Goal: Task Accomplishment & Management: Use online tool/utility

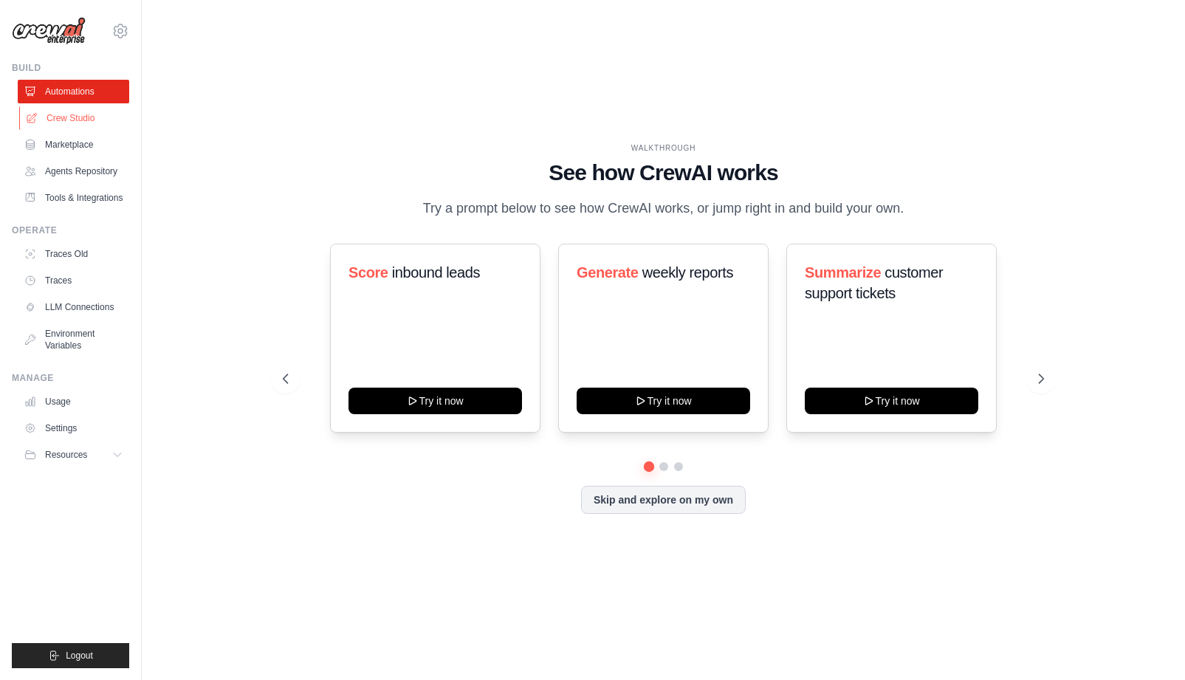
click at [66, 124] on link "Crew Studio" at bounding box center [74, 118] width 111 height 24
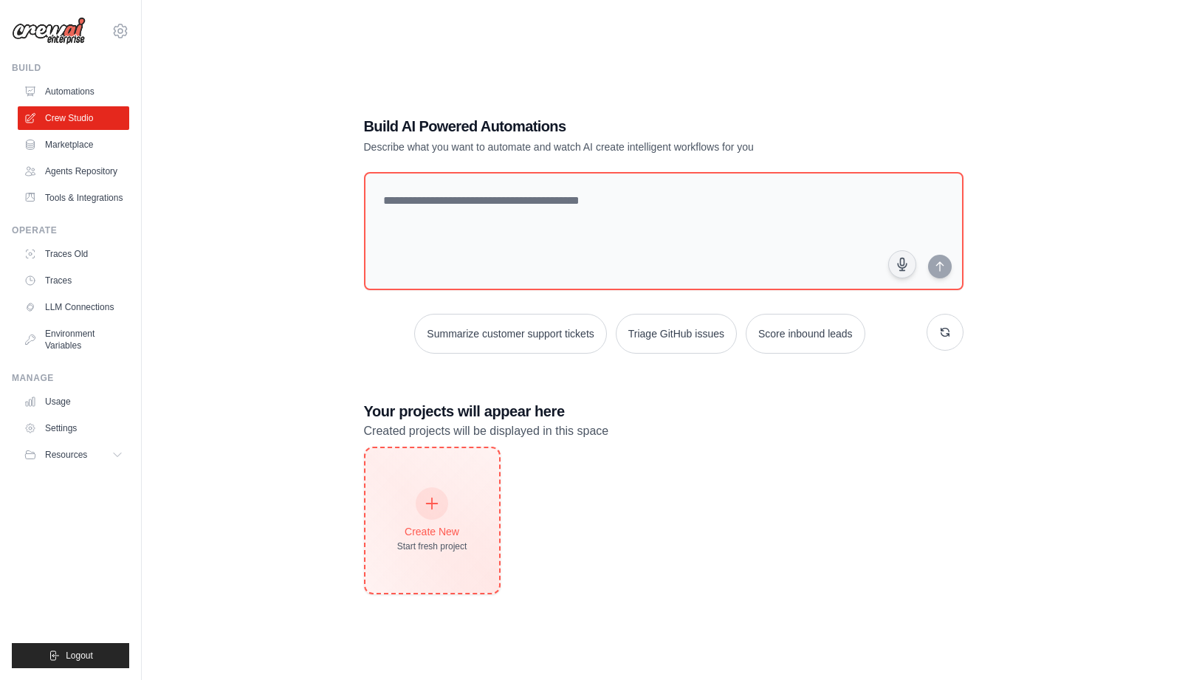
click at [436, 529] on div "Create New" at bounding box center [432, 531] width 70 height 15
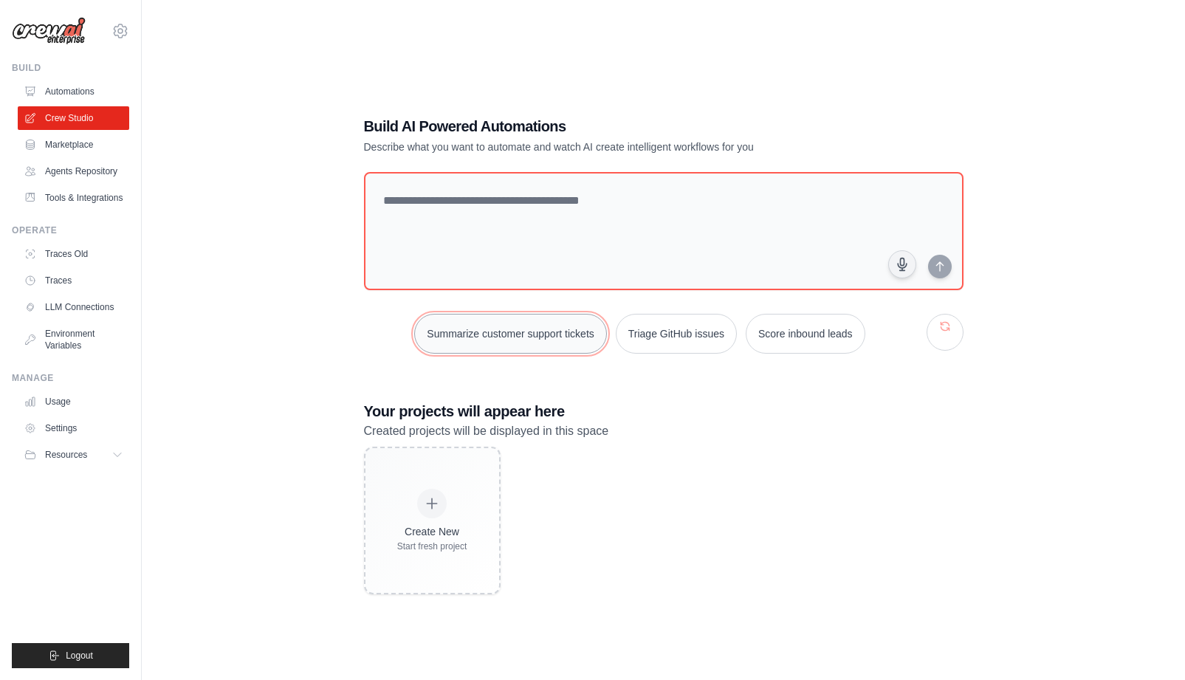
click at [509, 338] on button "Summarize customer support tickets" at bounding box center [510, 334] width 192 height 40
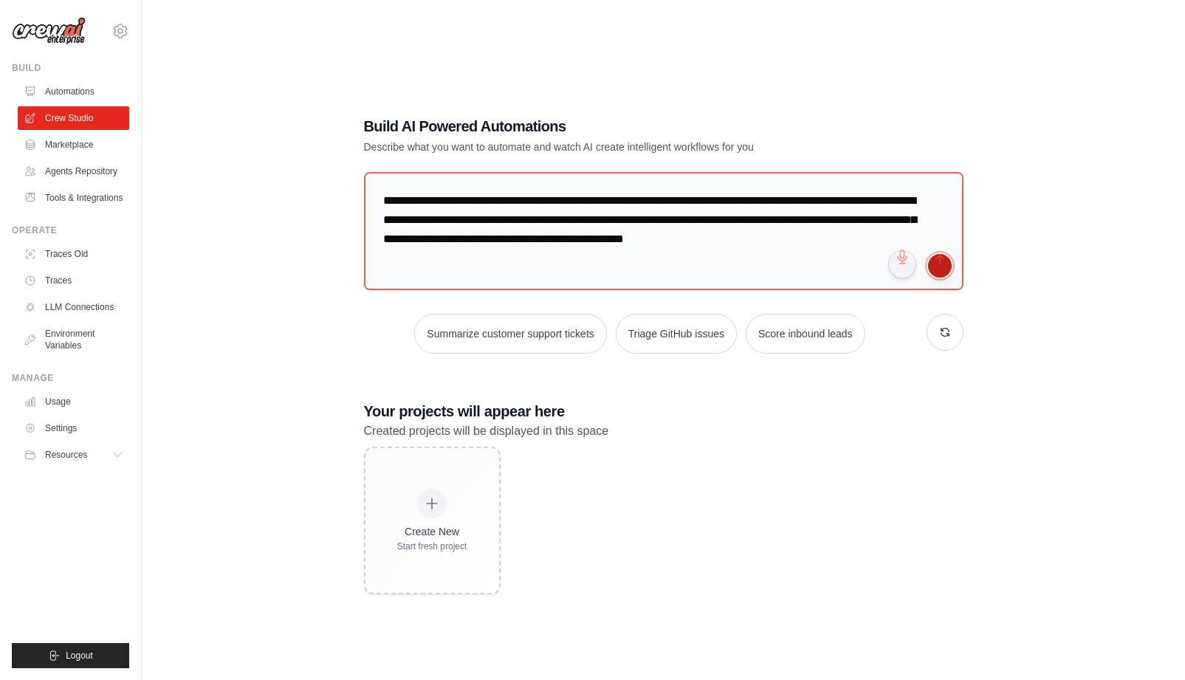
click at [948, 261] on button "submit" at bounding box center [940, 266] width 24 height 24
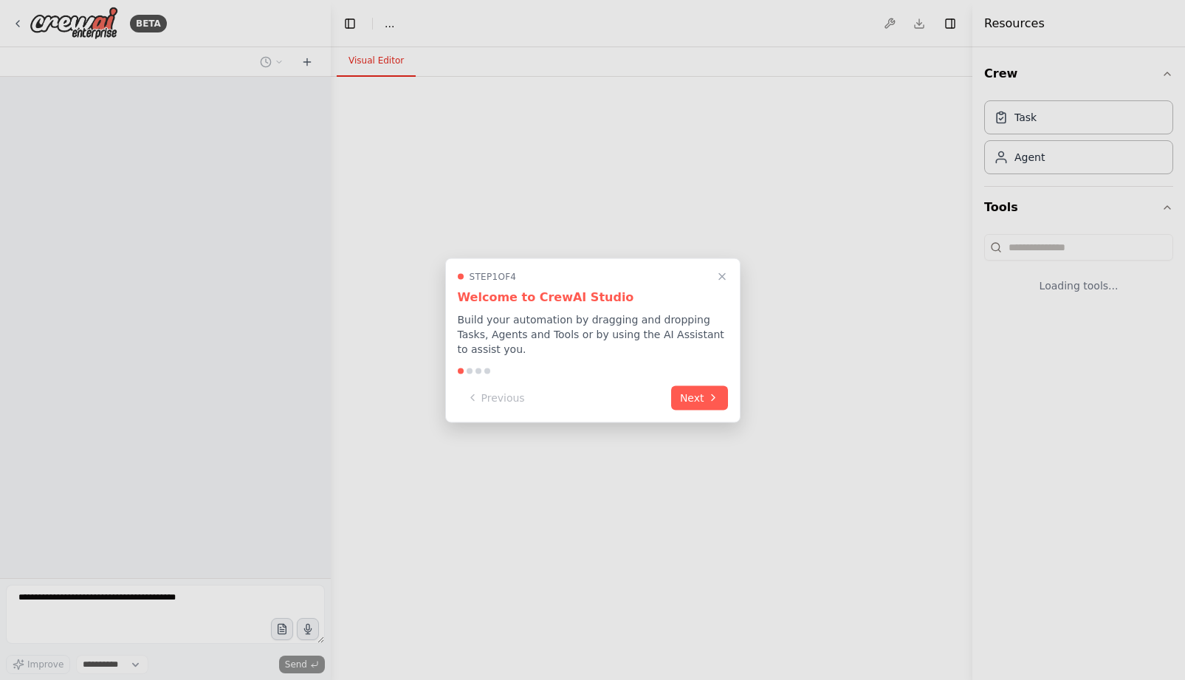
select select "****"
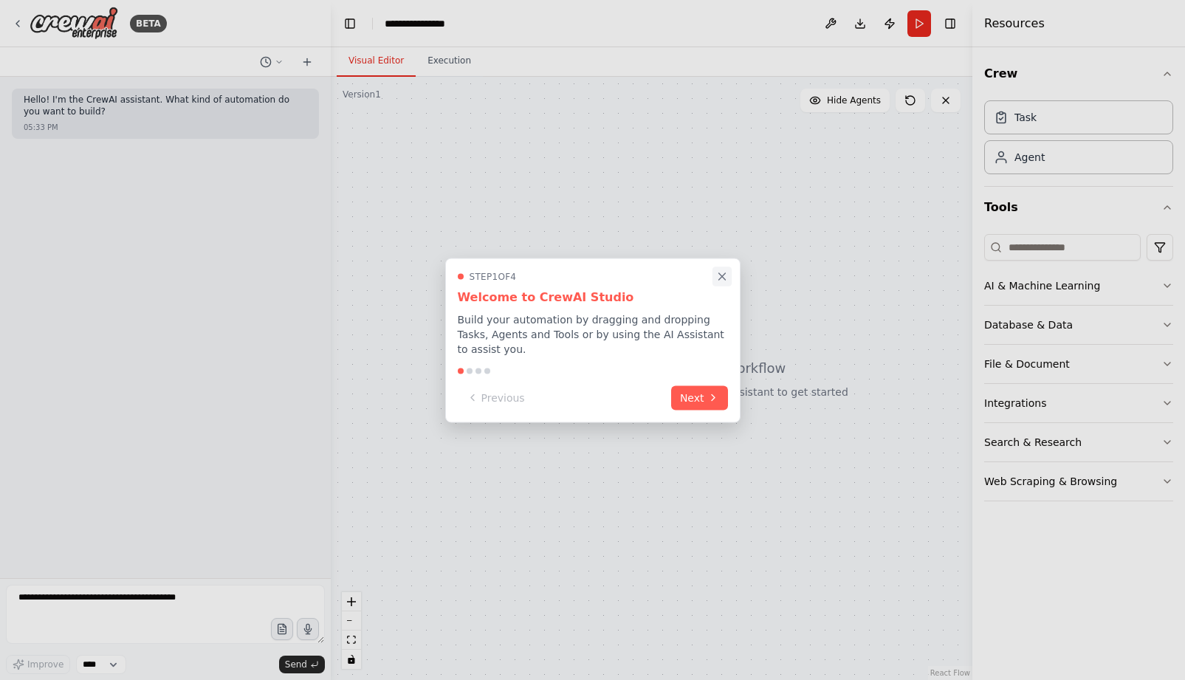
click at [719, 278] on icon "Close walkthrough" at bounding box center [721, 276] width 7 height 7
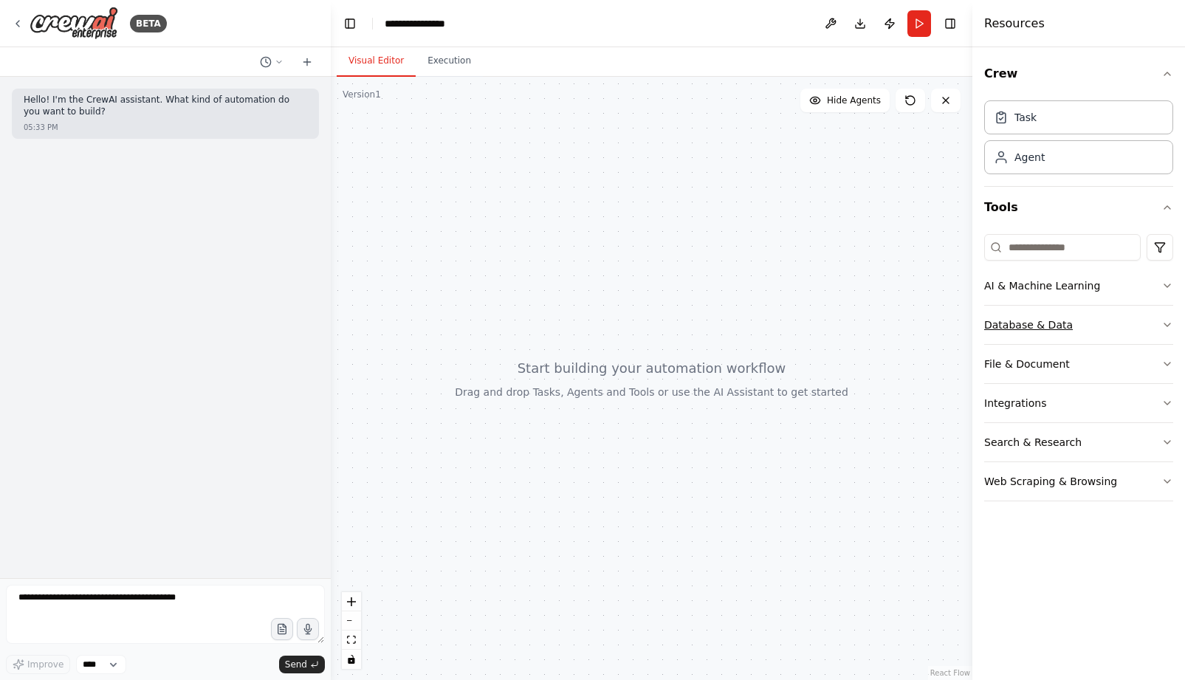
click at [1033, 328] on div "Database & Data" at bounding box center [1028, 324] width 89 height 15
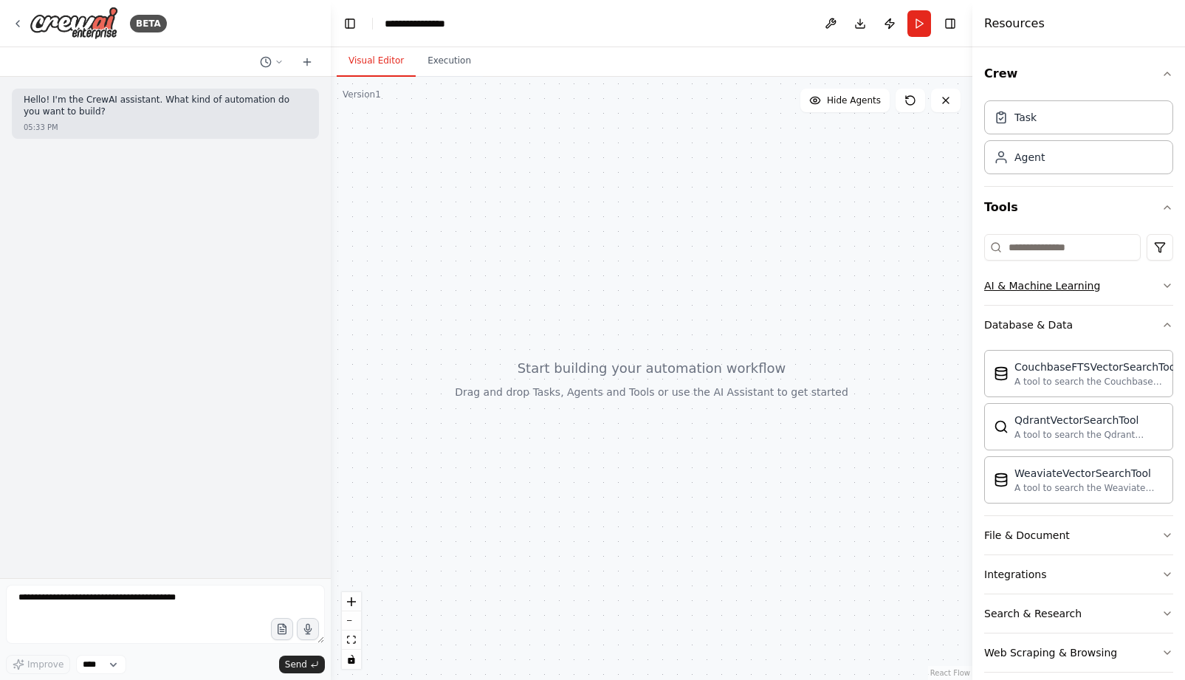
click at [1040, 288] on div "AI & Machine Learning" at bounding box center [1042, 285] width 116 height 15
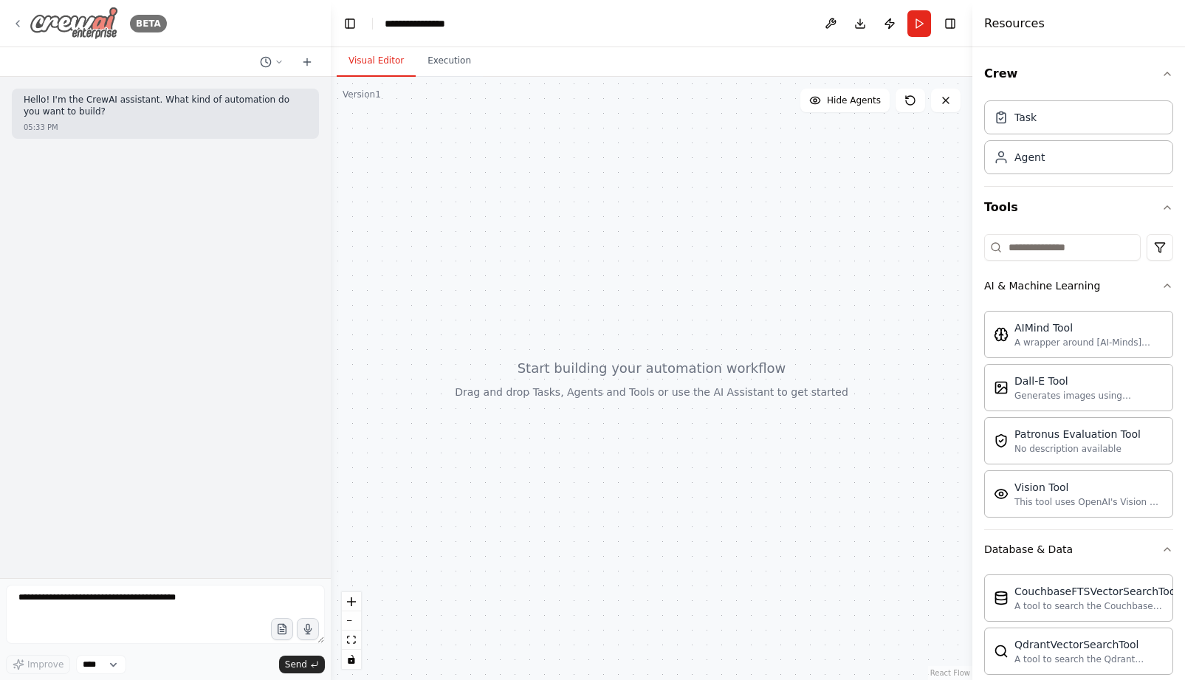
click at [18, 23] on icon at bounding box center [18, 24] width 12 height 12
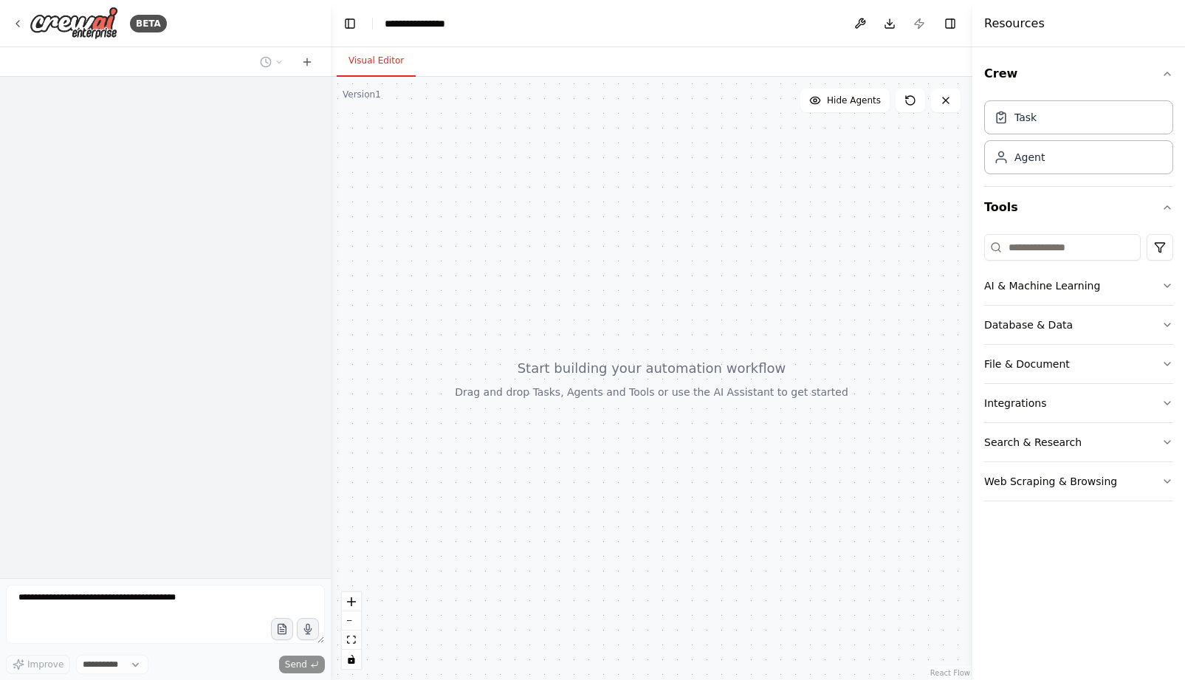
select select "****"
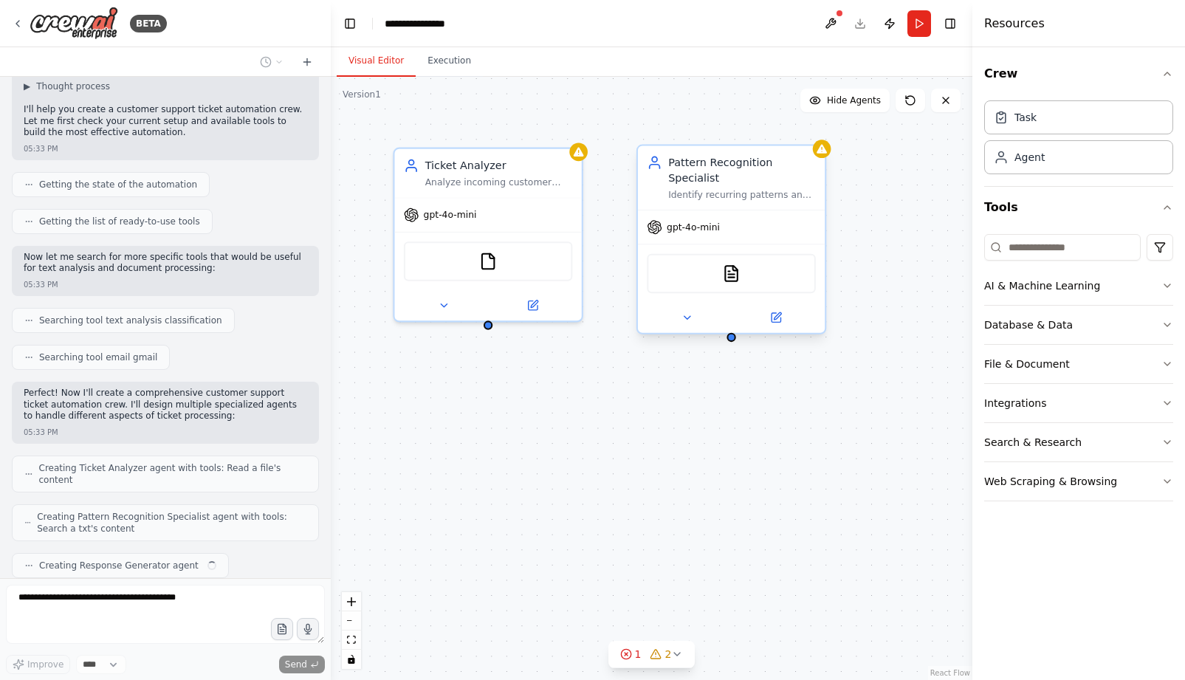
scroll to position [151, 0]
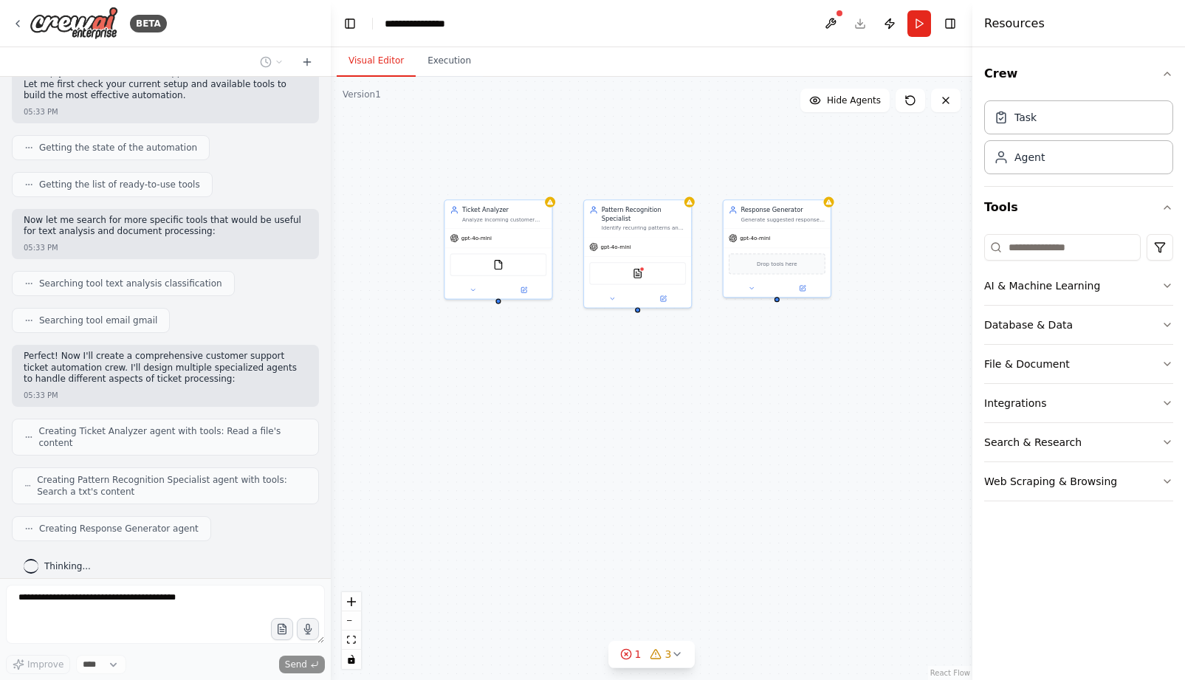
drag, startPoint x: 825, startPoint y: 357, endPoint x: 699, endPoint y: 360, distance: 125.6
click at [699, 360] on div "Ticket Analyzer Analyze incoming customer support tickets to categorize them by…" at bounding box center [652, 378] width 642 height 603
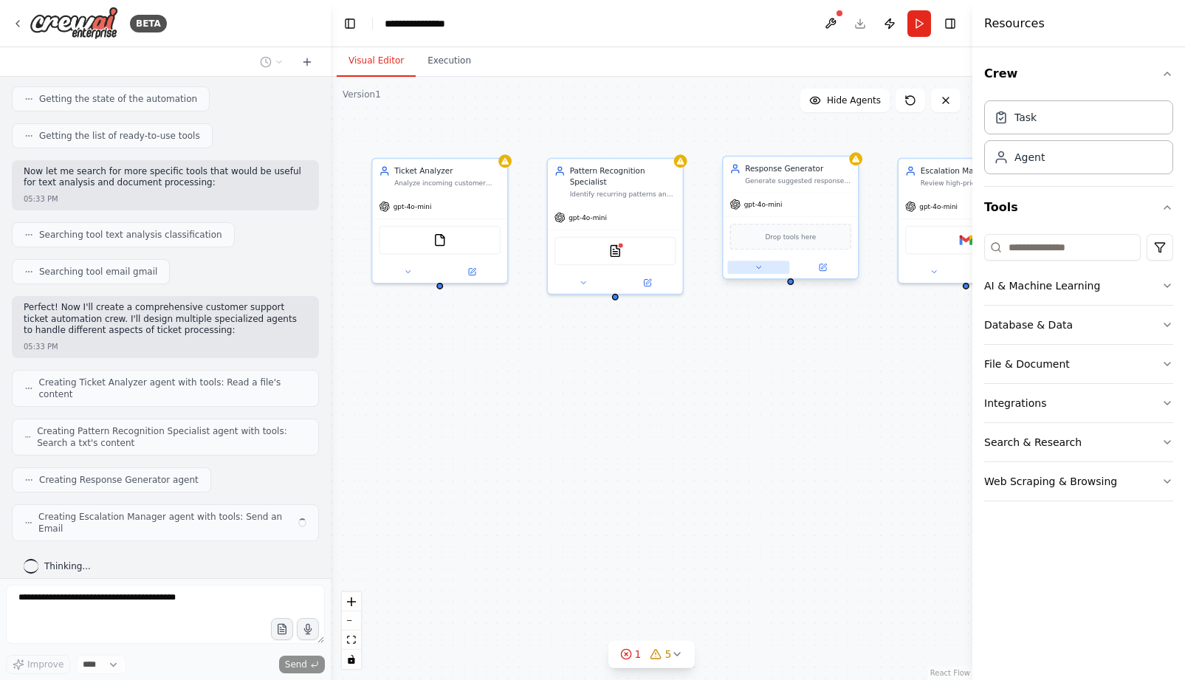
scroll to position [188, 0]
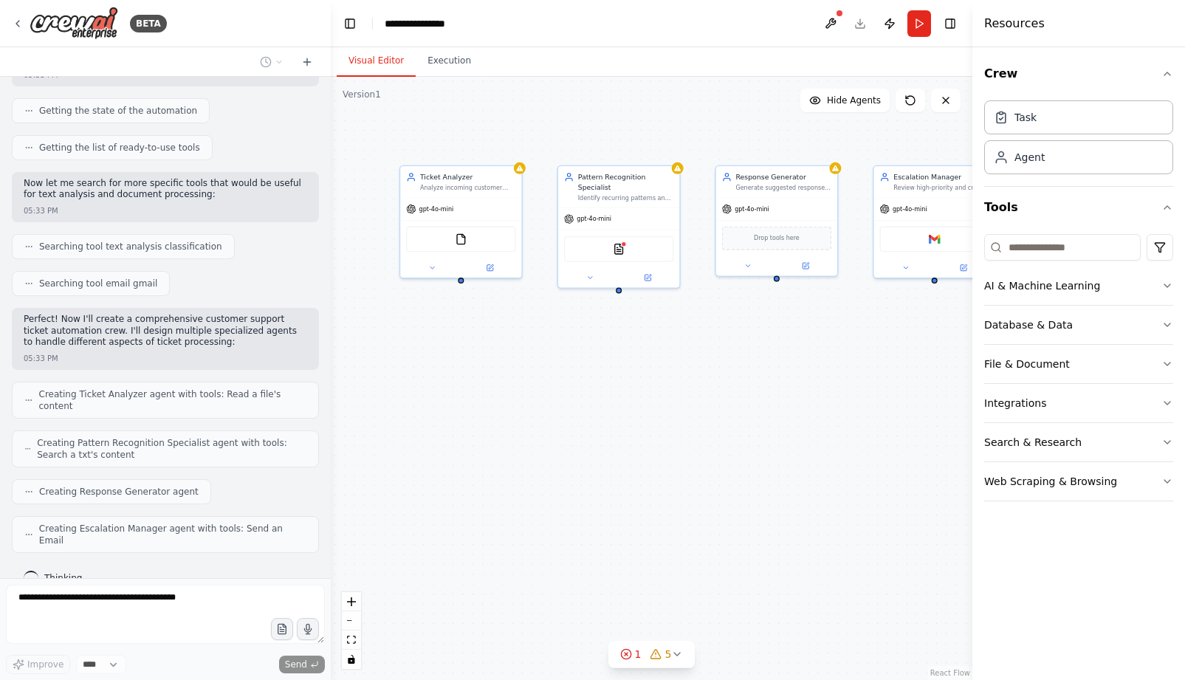
drag, startPoint x: 779, startPoint y: 337, endPoint x: 767, endPoint y: 333, distance: 12.4
click at [767, 333] on div "Ticket Analyzer Analyze incoming customer support tickets to categorize them by…" at bounding box center [652, 378] width 642 height 603
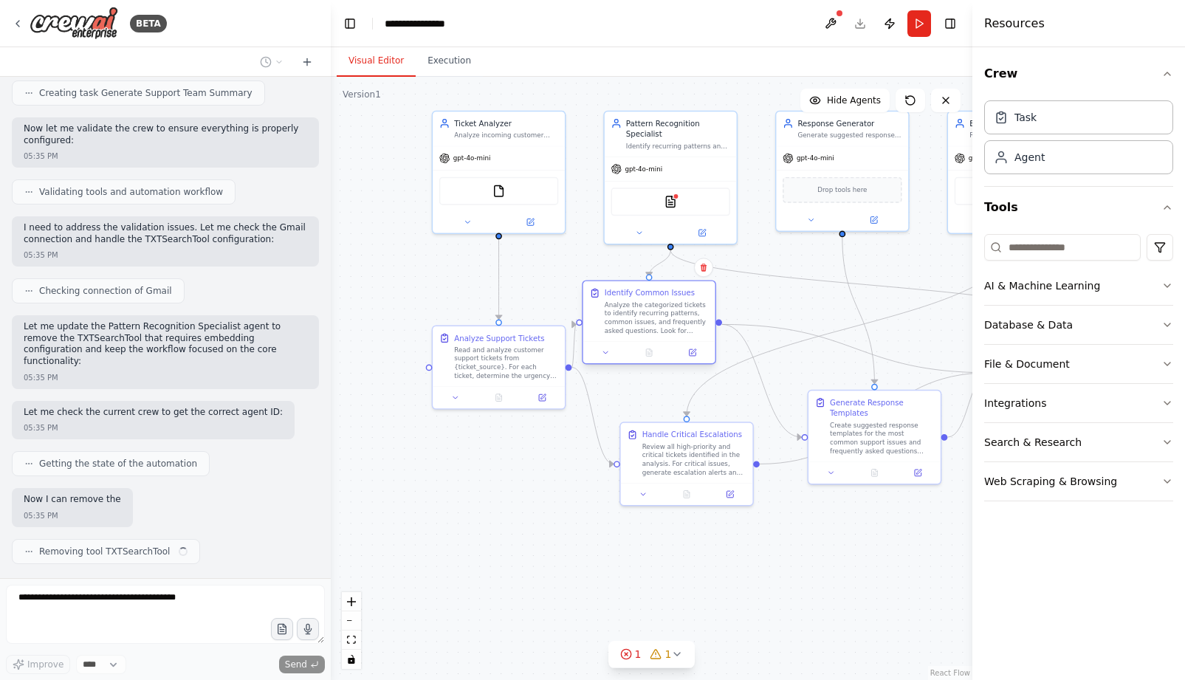
scroll to position [893, 0]
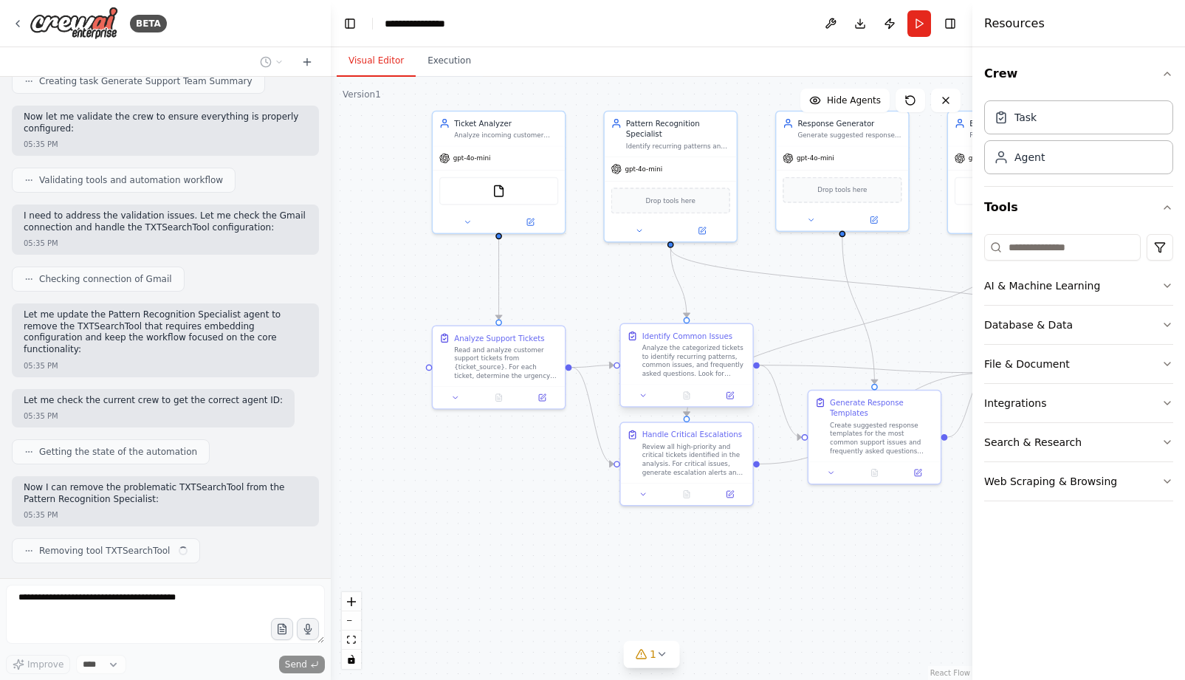
drag, startPoint x: 663, startPoint y: 374, endPoint x: 628, endPoint y: 334, distance: 53.3
click at [628, 334] on div "Identify Common Issues Analyze the categorized tickets to identify recurring pa…" at bounding box center [686, 354] width 119 height 47
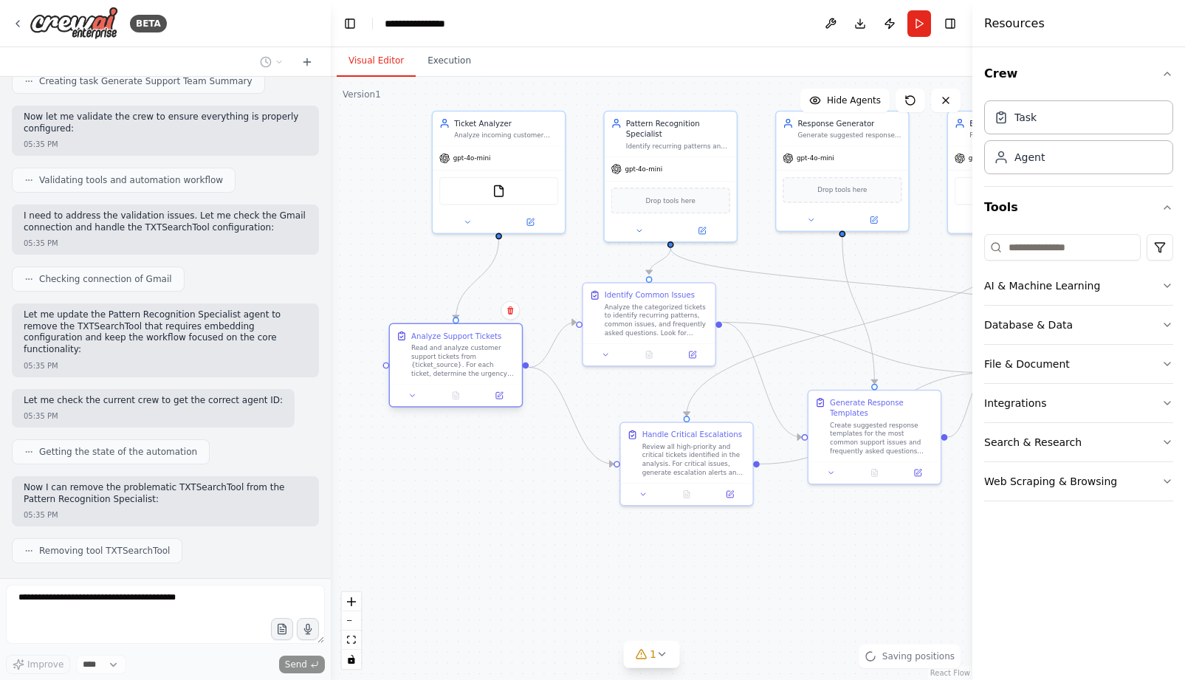
drag, startPoint x: 470, startPoint y: 373, endPoint x: 427, endPoint y: 377, distance: 43.0
click at [427, 377] on div "Analyze Support Tickets Read and analyze customer support tickets from {ticket_…" at bounding box center [456, 354] width 132 height 60
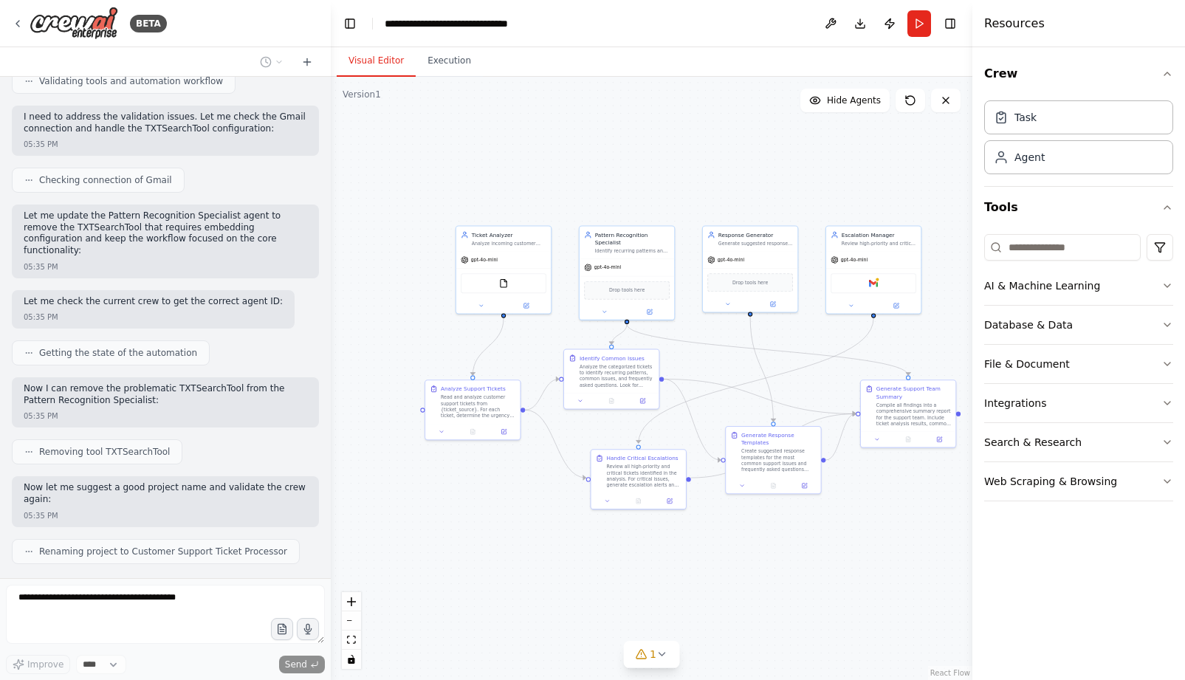
scroll to position [1029, 0]
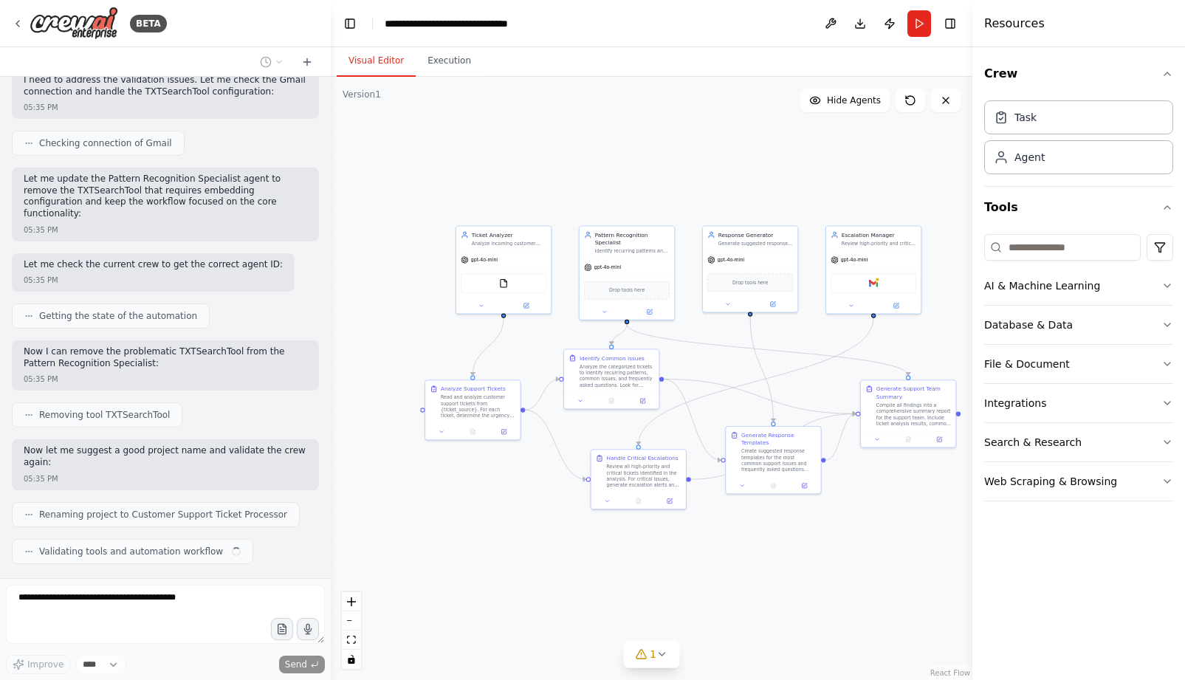
drag, startPoint x: 772, startPoint y: 554, endPoint x: 742, endPoint y: 564, distance: 31.8
click at [742, 564] on div ".deletable-edge-delete-btn { width: 20px; height: 20px; border: 0px solid #ffff…" at bounding box center [652, 378] width 642 height 603
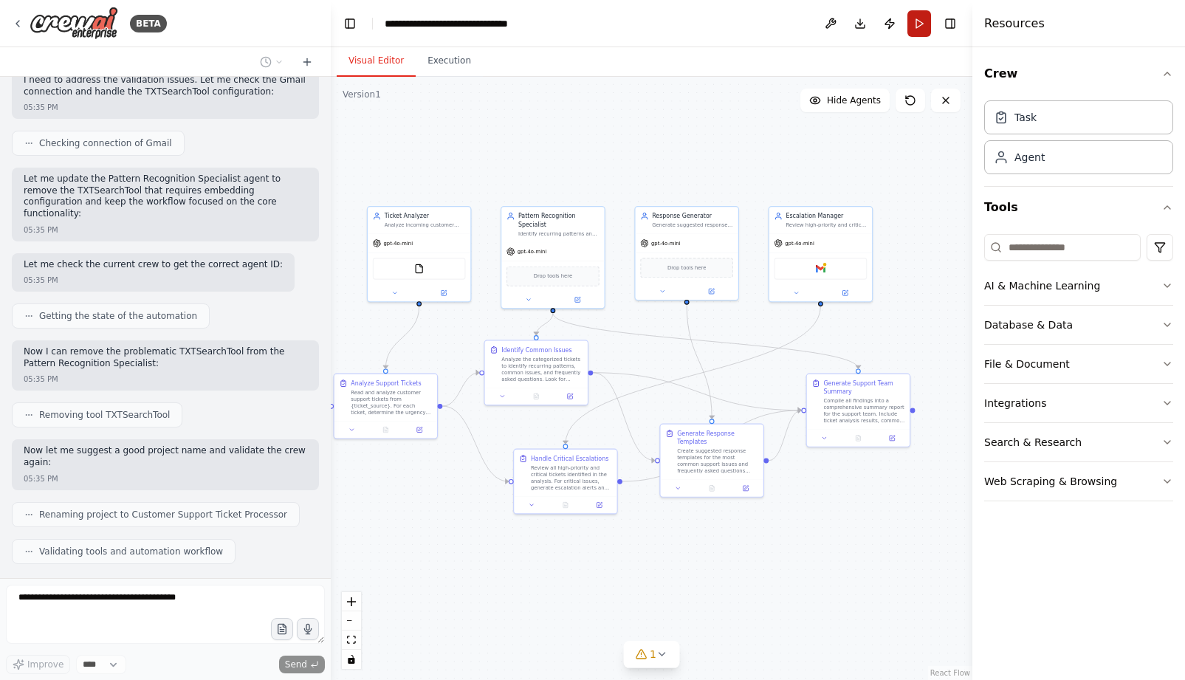
click at [926, 23] on button "Run" at bounding box center [919, 23] width 24 height 27
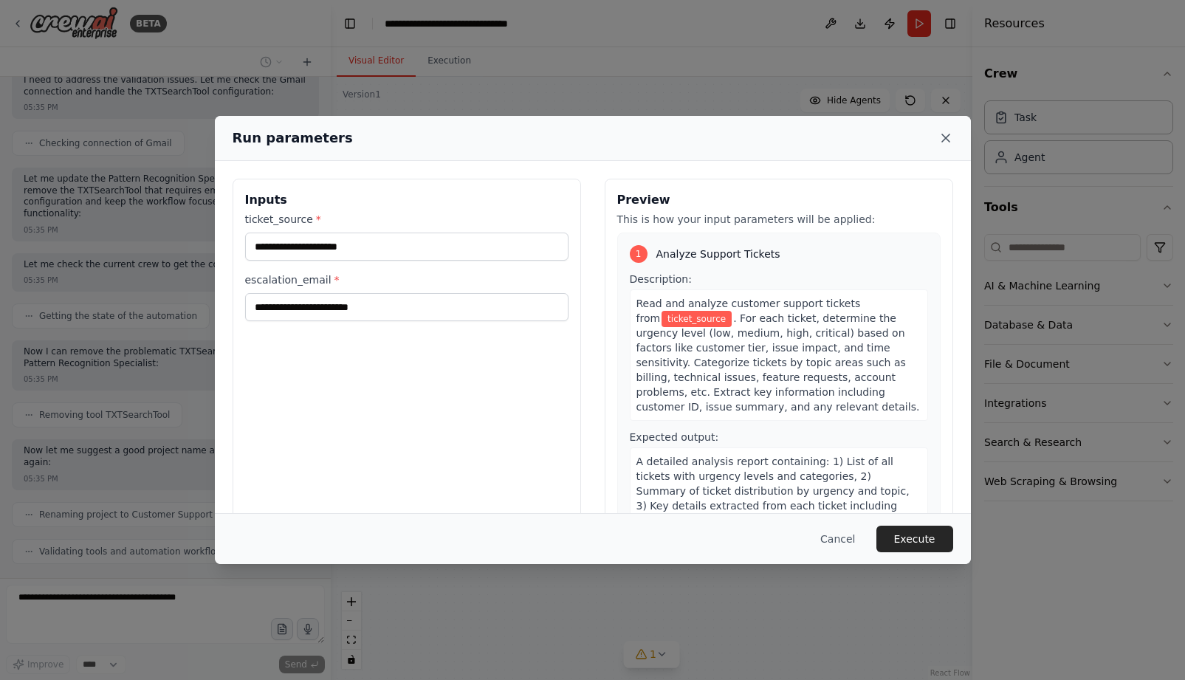
click at [944, 140] on icon at bounding box center [945, 138] width 15 height 15
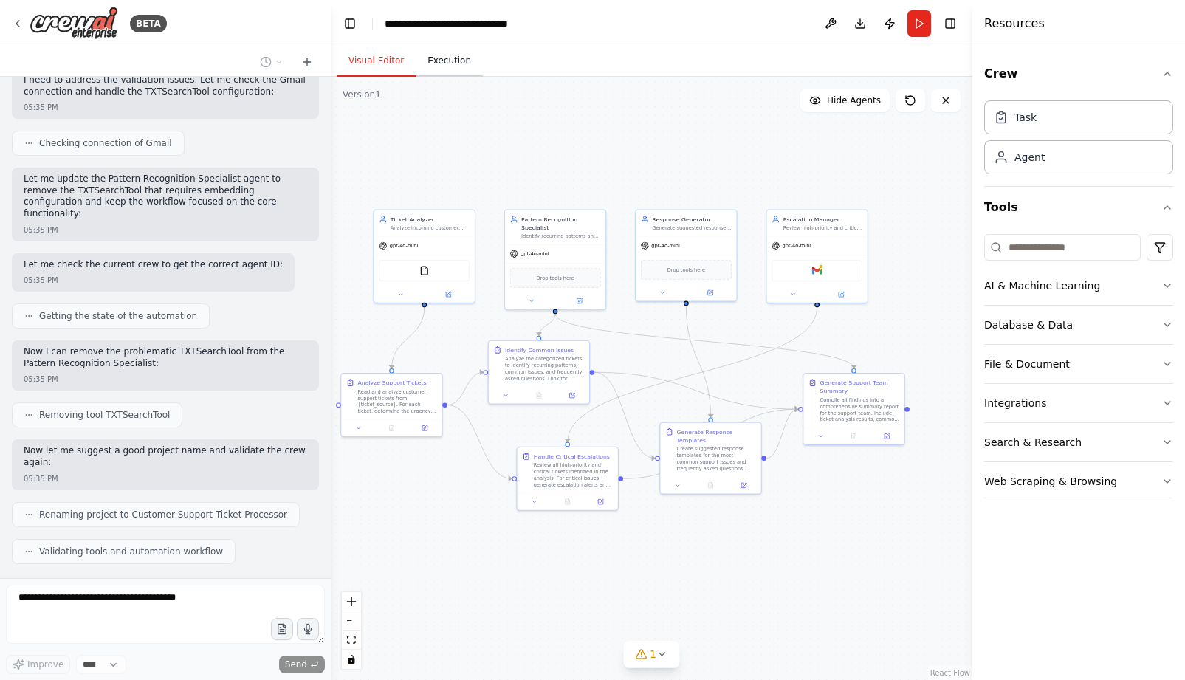
click at [437, 56] on button "Execution" at bounding box center [449, 61] width 67 height 31
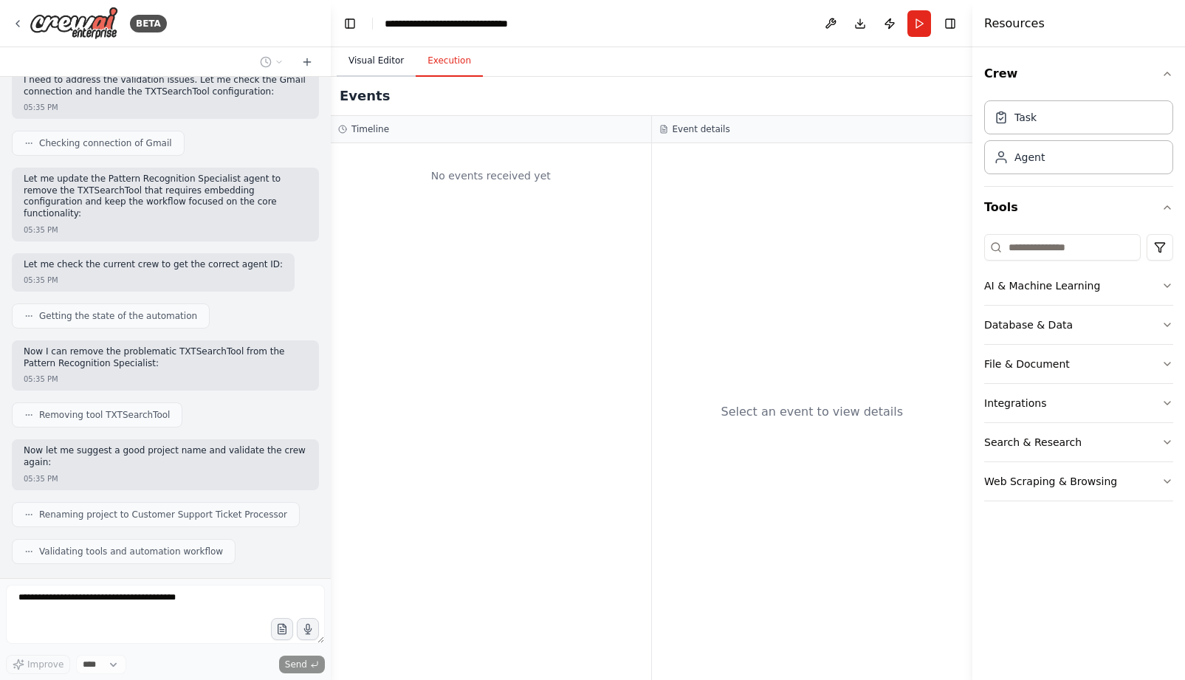
click at [394, 59] on button "Visual Editor" at bounding box center [376, 61] width 79 height 31
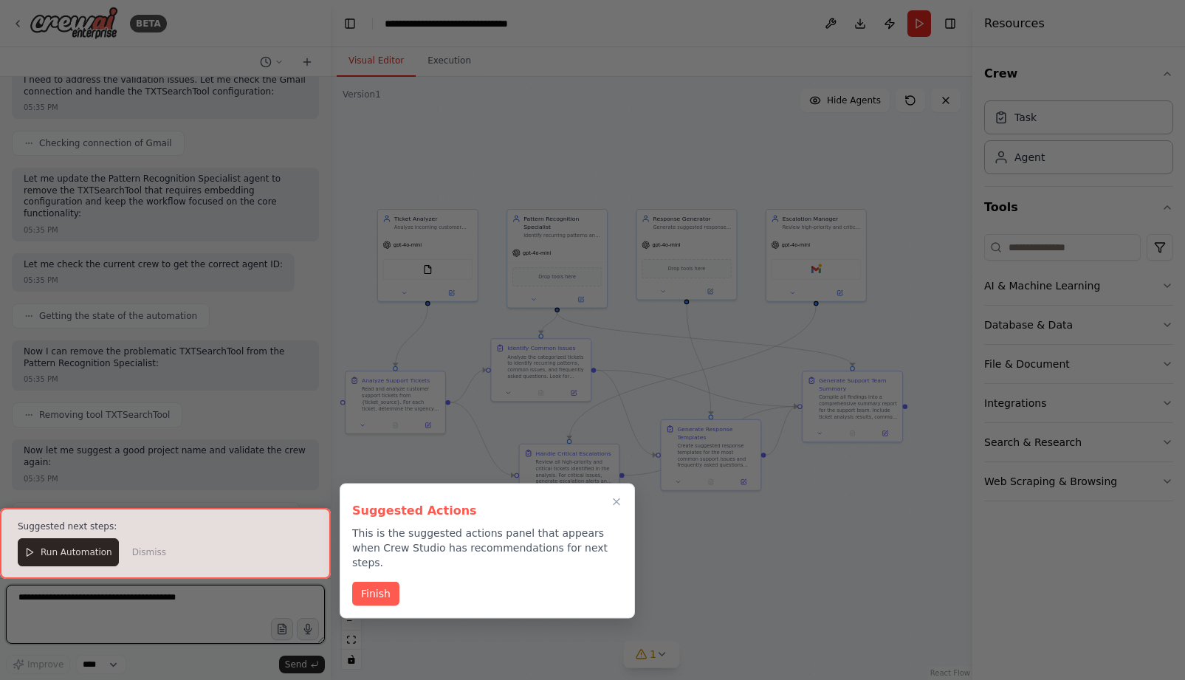
scroll to position [1669, 0]
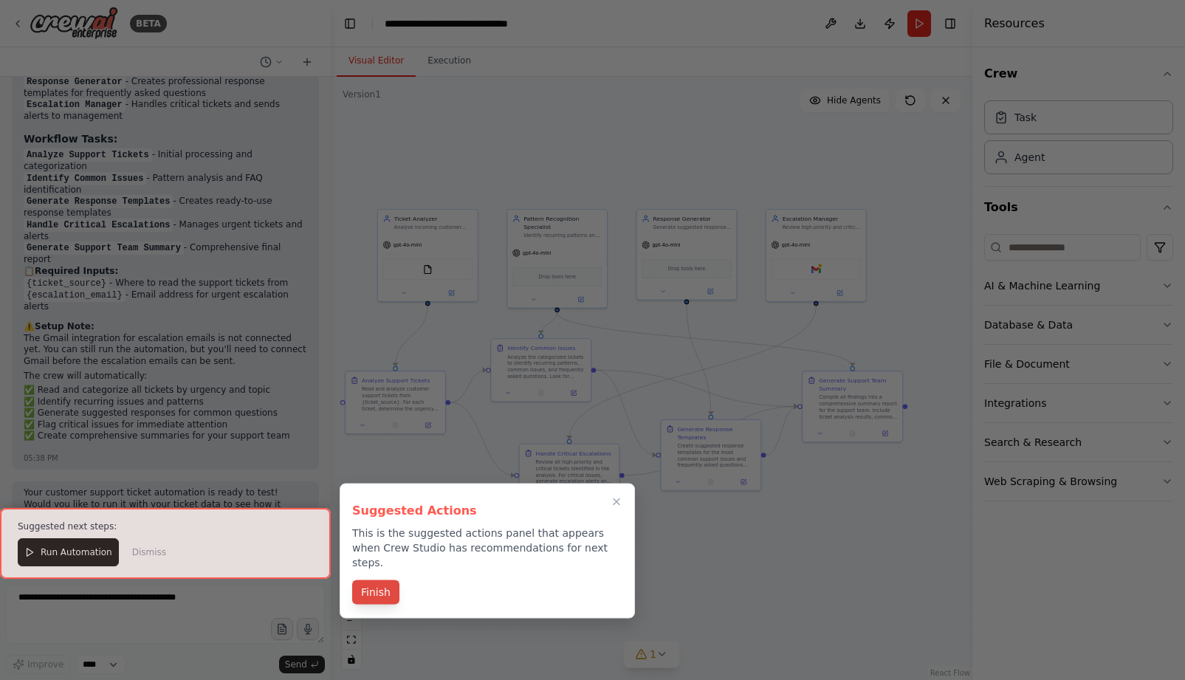
click at [362, 587] on button "Finish" at bounding box center [375, 592] width 47 height 24
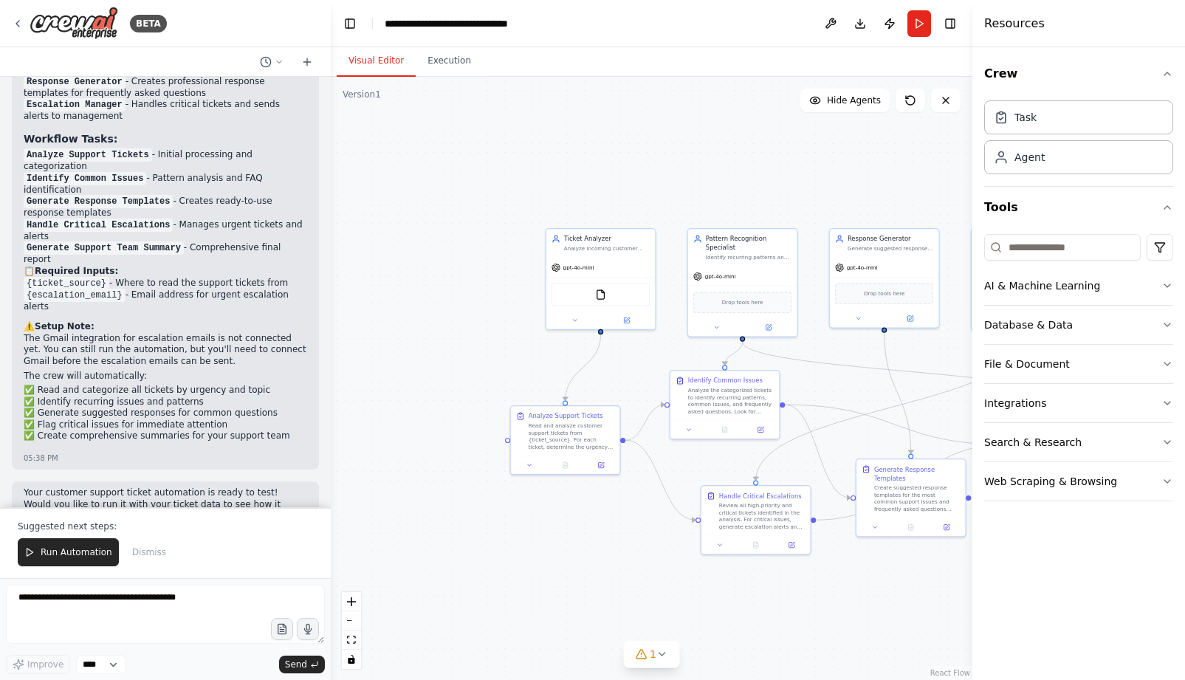
drag, startPoint x: 419, startPoint y: 440, endPoint x: 602, endPoint y: 492, distance: 190.2
click at [602, 492] on div ".deletable-edge-delete-btn { width: 20px; height: 20px; border: 0px solid #ffff…" at bounding box center [652, 378] width 642 height 603
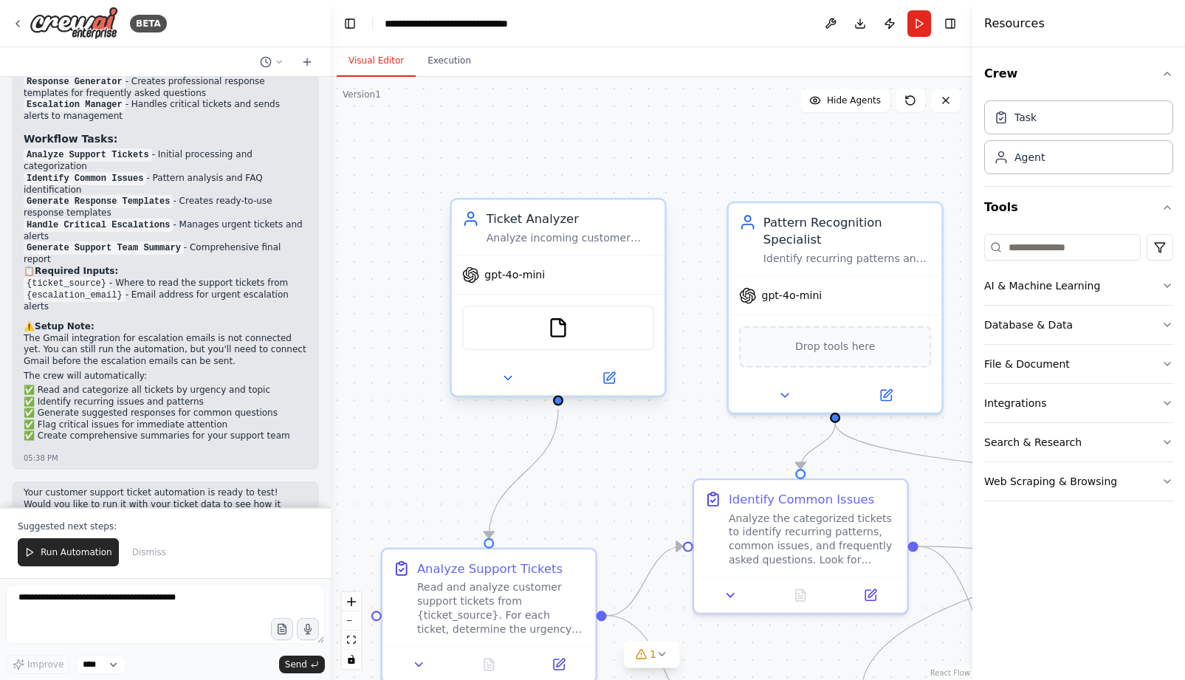
click at [522, 231] on div "Analyze incoming customer support tickets to categorize them by urgency level (…" at bounding box center [571, 238] width 168 height 14
click at [608, 377] on icon at bounding box center [610, 376] width 8 height 8
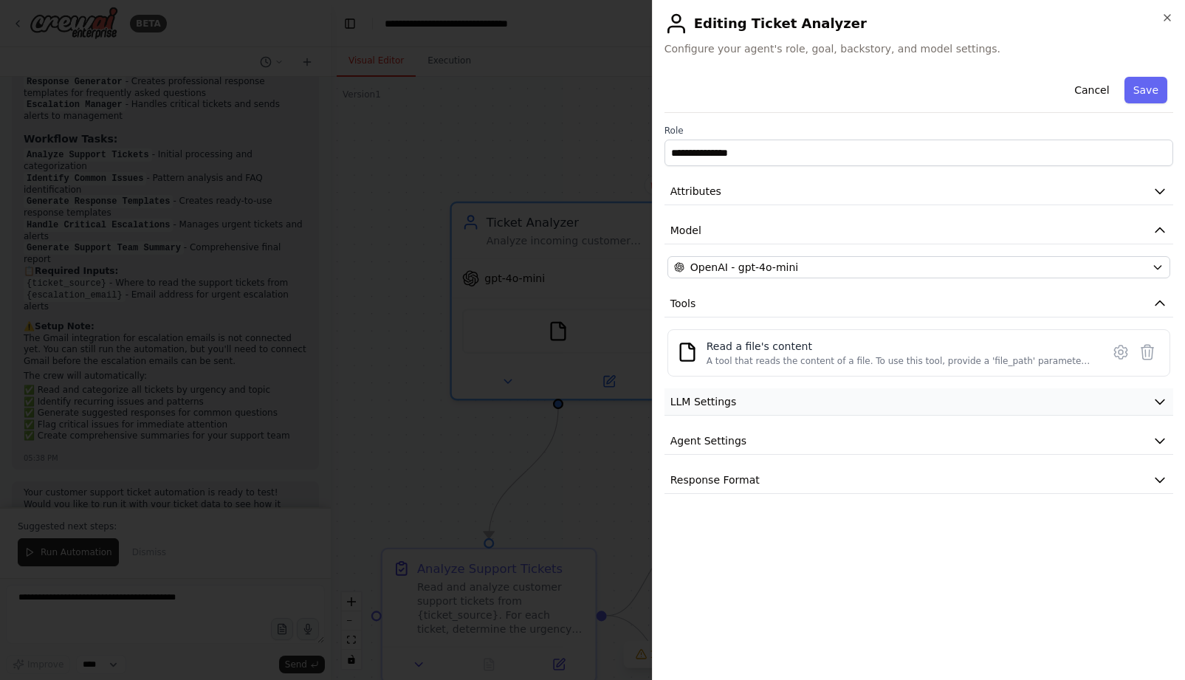
click at [751, 400] on button "LLM Settings" at bounding box center [918, 401] width 509 height 27
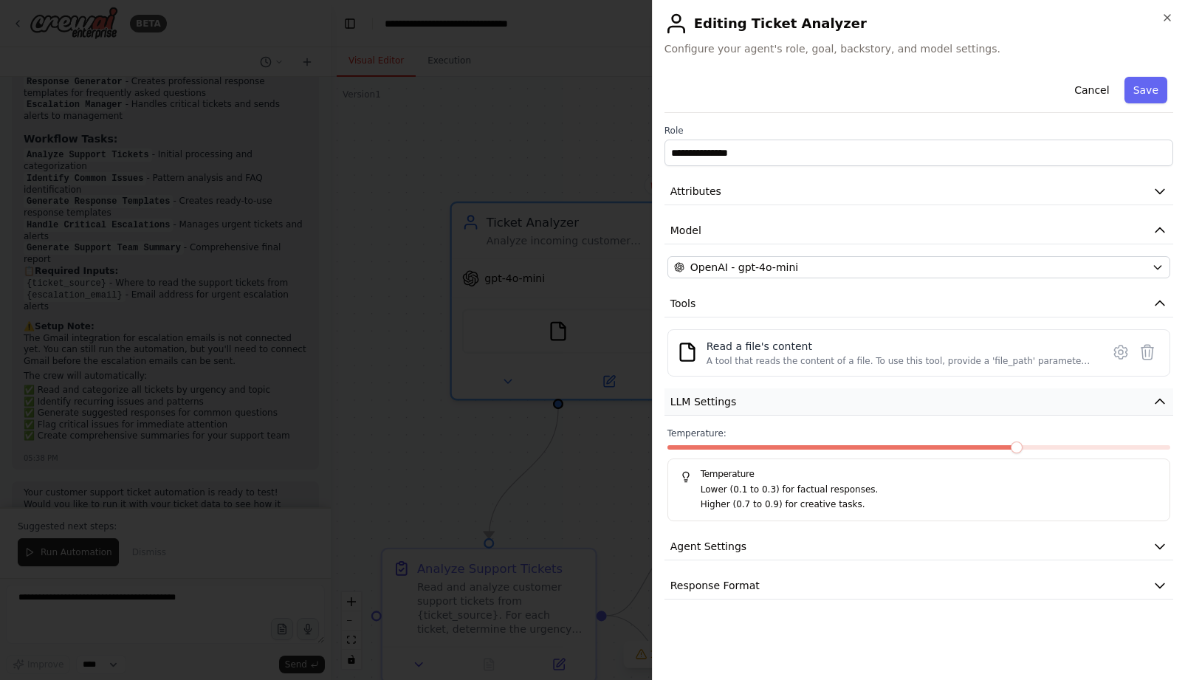
click at [751, 400] on button "LLM Settings" at bounding box center [918, 401] width 509 height 27
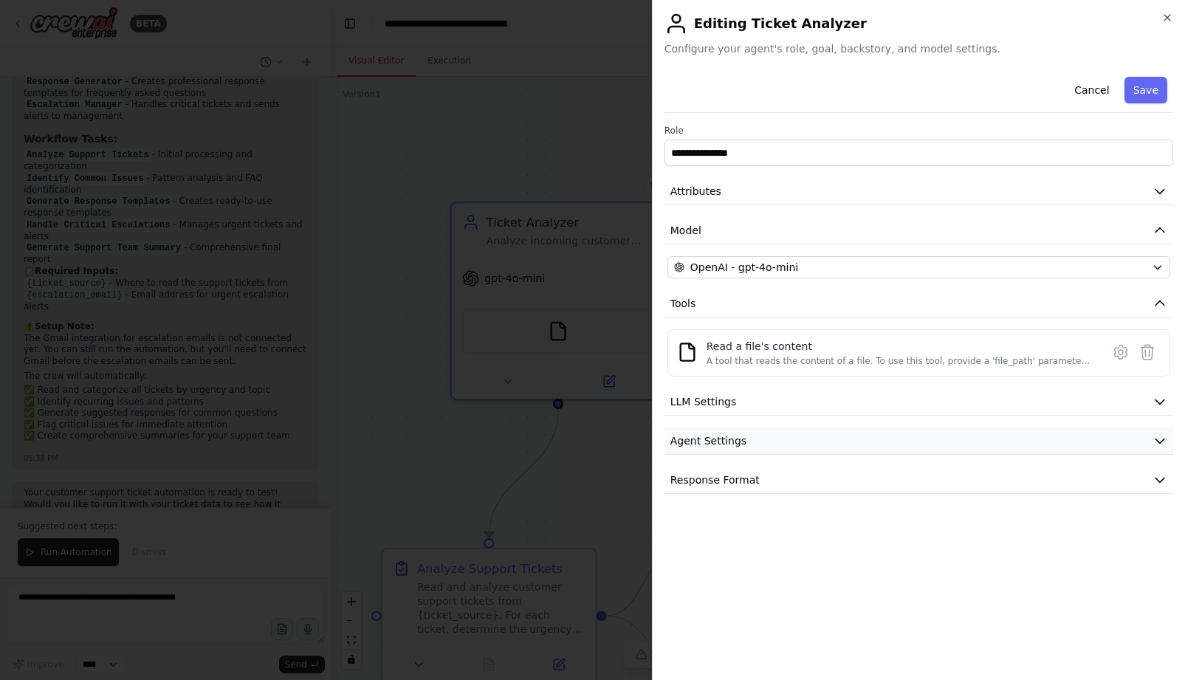
click at [735, 436] on span "Agent Settings" at bounding box center [708, 440] width 76 height 15
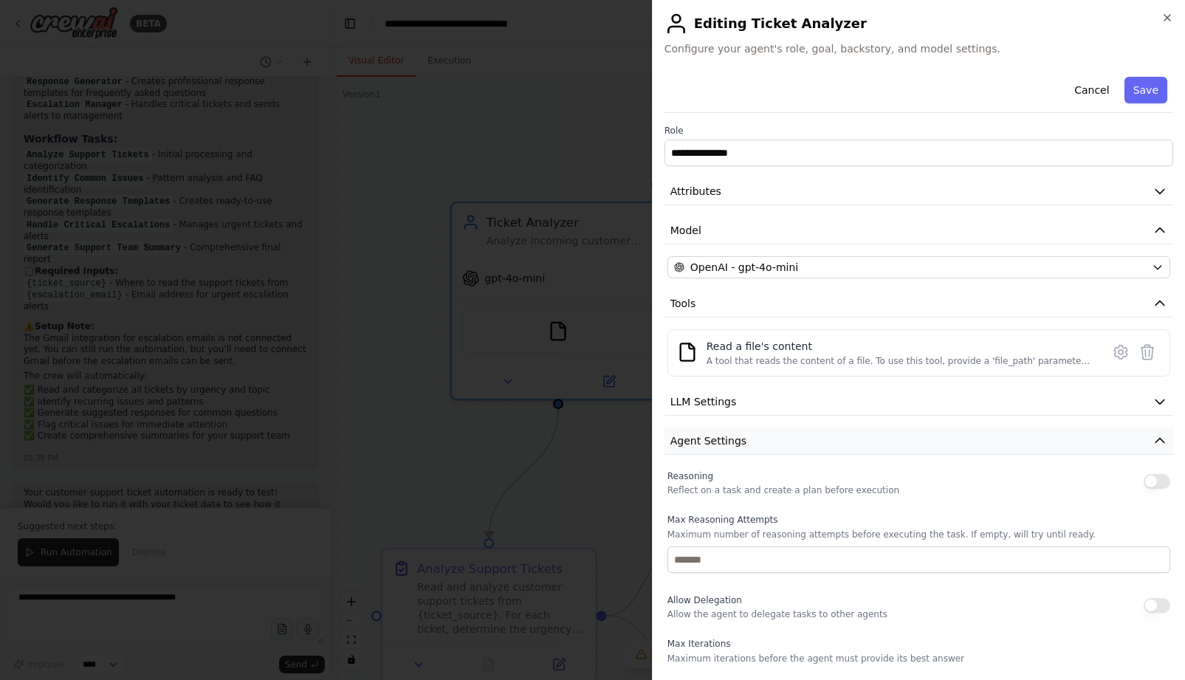
click at [735, 436] on span "Agent Settings" at bounding box center [708, 440] width 76 height 15
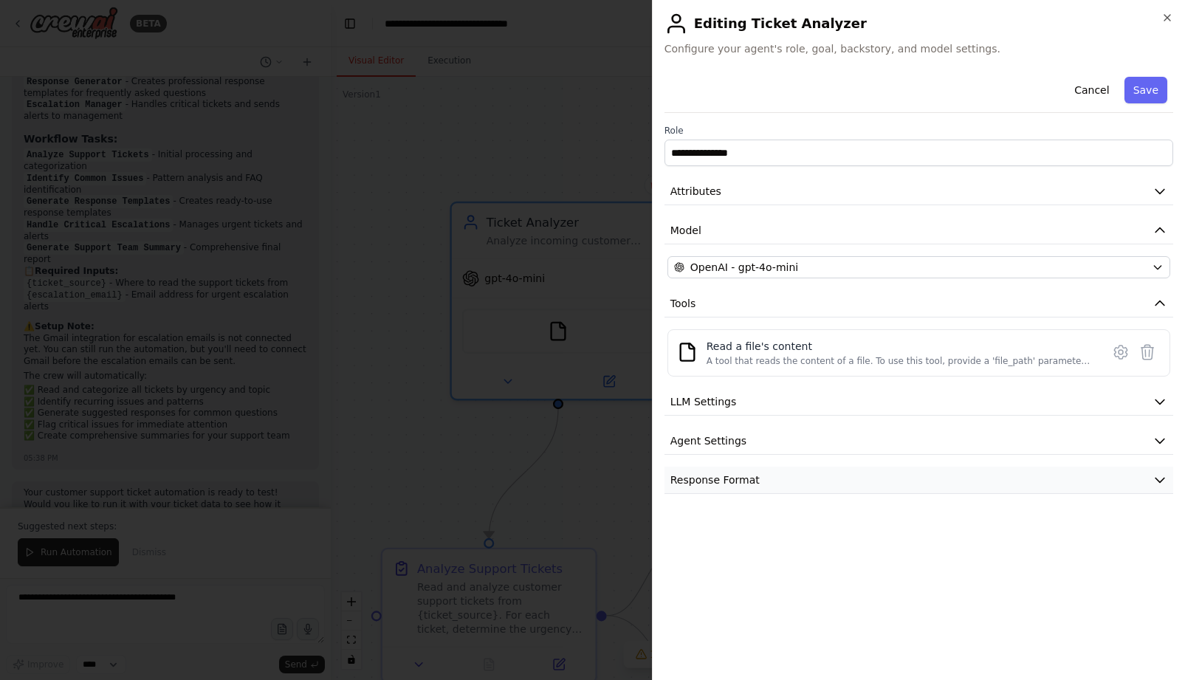
click at [730, 473] on span "Response Format" at bounding box center [714, 479] width 89 height 15
click at [1171, 17] on icon "button" at bounding box center [1167, 18] width 12 height 12
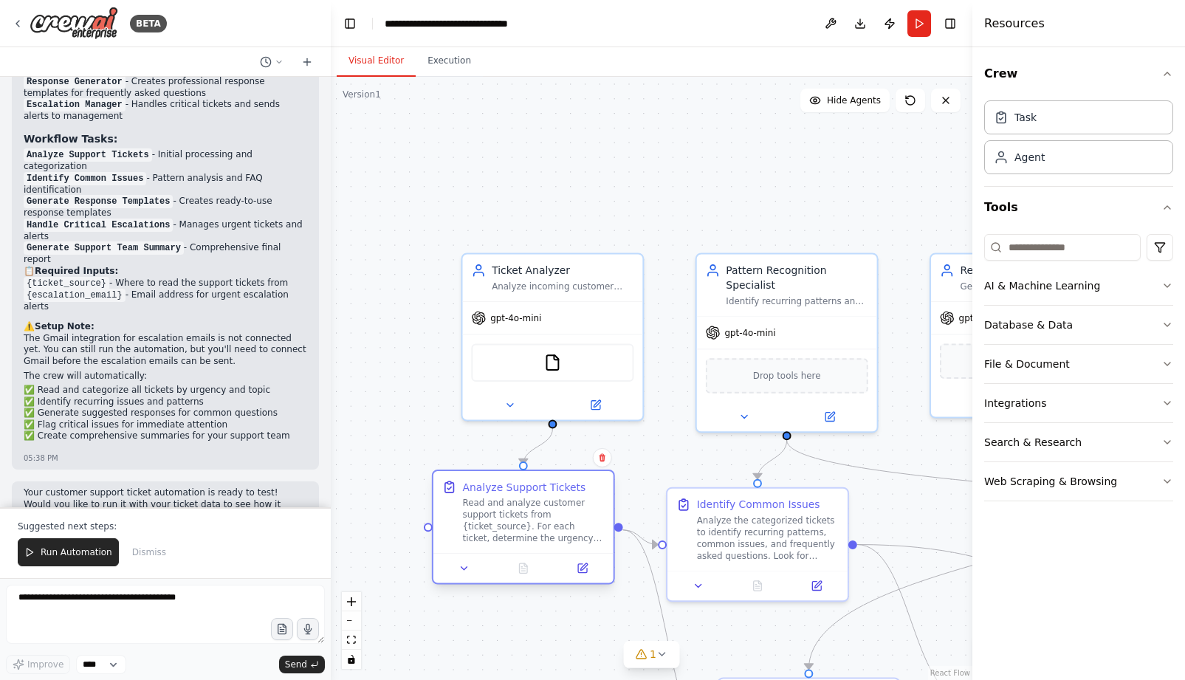
drag, startPoint x: 481, startPoint y: 581, endPoint x: 504, endPoint y: 515, distance: 70.3
click at [504, 515] on div "Read and analyze customer support tickets from {ticket_source}. For each ticket…" at bounding box center [533, 521] width 142 height 47
click at [588, 566] on icon at bounding box center [583, 569] width 12 height 12
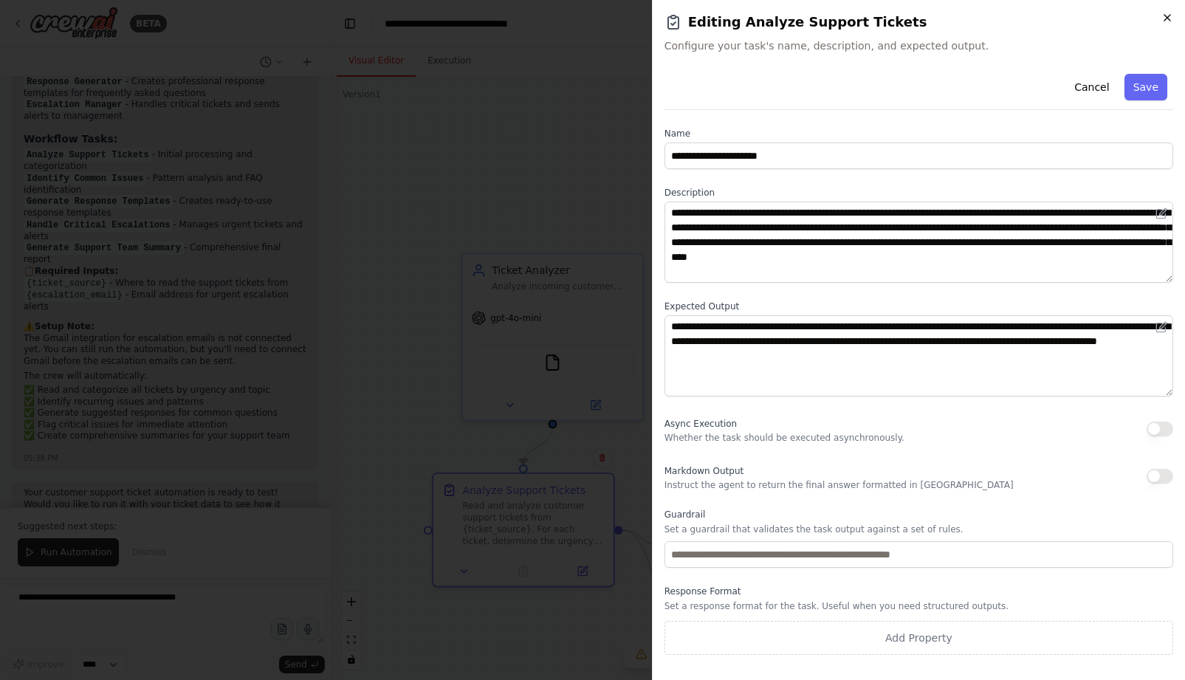
click at [1164, 16] on icon "button" at bounding box center [1167, 18] width 12 height 12
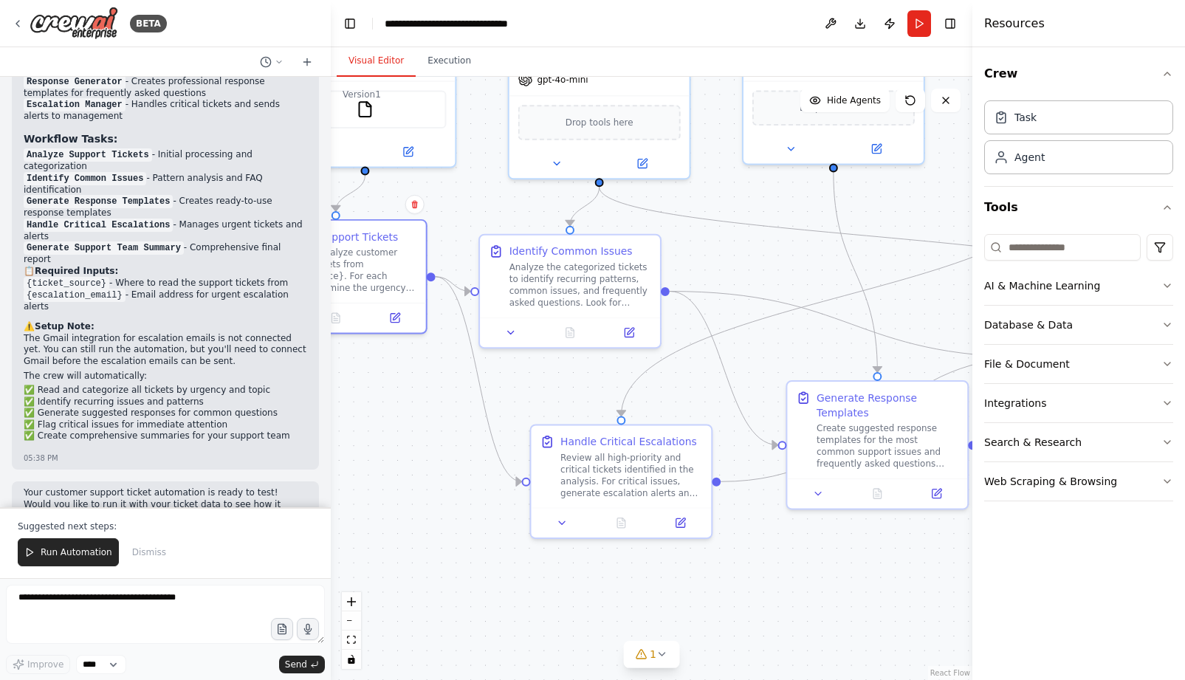
drag, startPoint x: 671, startPoint y: 480, endPoint x: 483, endPoint y: 227, distance: 315.0
click at [483, 227] on div ".deletable-edge-delete-btn { width: 20px; height: 20px; border: 0px solid #ffff…" at bounding box center [652, 378] width 642 height 603
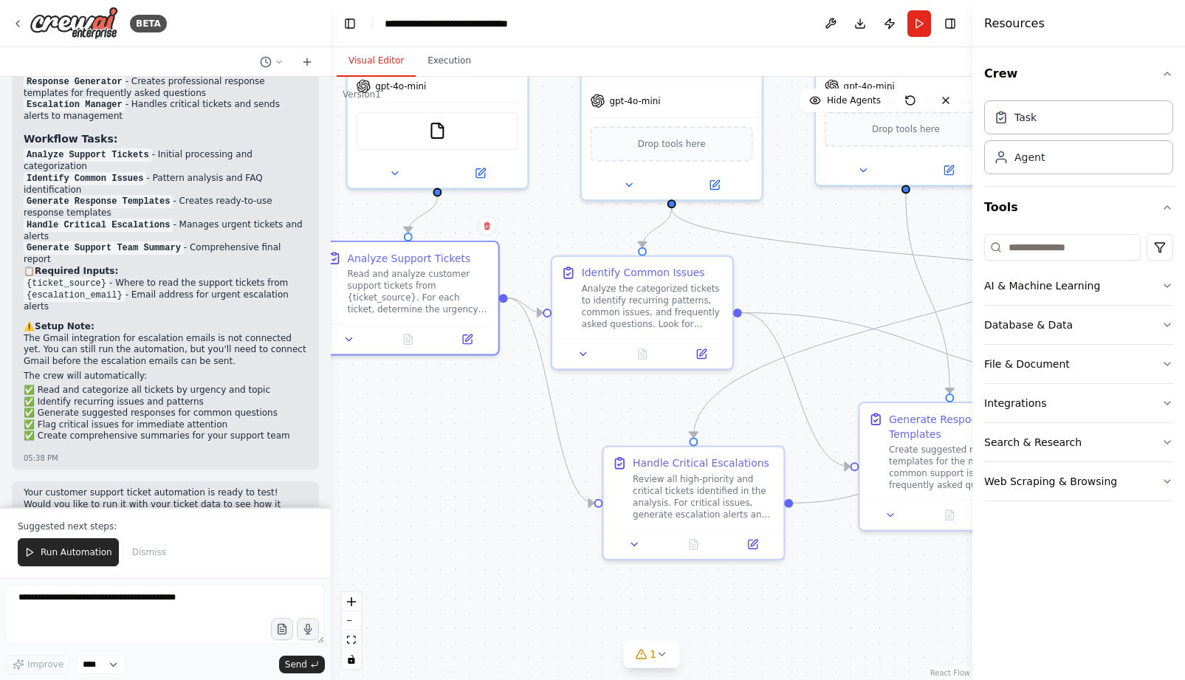
drag, startPoint x: 406, startPoint y: 396, endPoint x: 495, endPoint y: 425, distance: 94.1
click at [495, 425] on div ".deletable-edge-delete-btn { width: 20px; height: 20px; border: 0px solid #ffff…" at bounding box center [652, 378] width 642 height 603
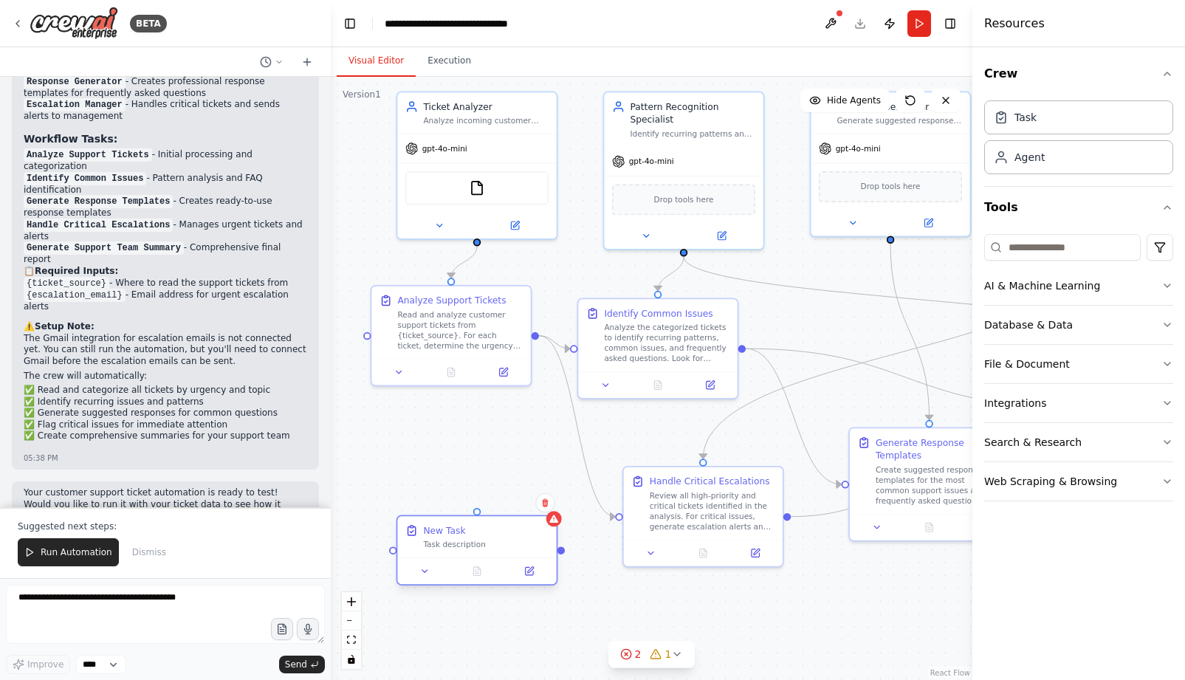
drag, startPoint x: 506, startPoint y: 532, endPoint x: 439, endPoint y: 528, distance: 68.1
click at [439, 529] on div "New Task" at bounding box center [444, 530] width 42 height 13
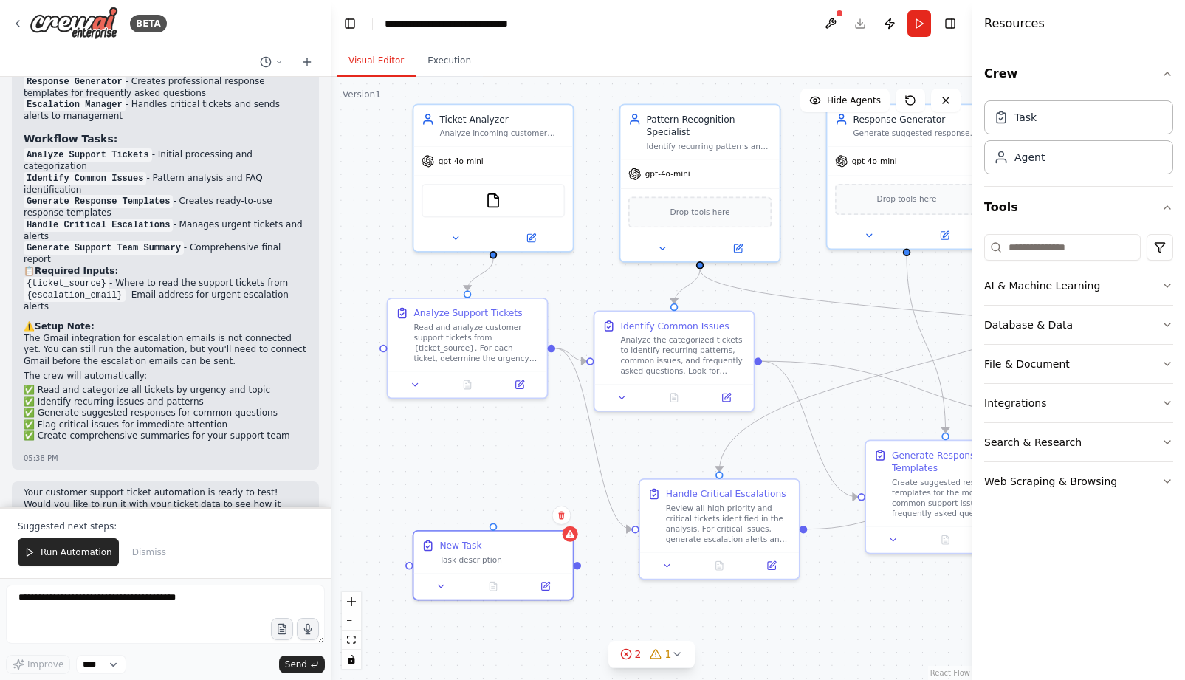
drag, startPoint x: 534, startPoint y: 337, endPoint x: 547, endPoint y: 323, distance: 19.9
click at [547, 323] on div ".deletable-edge-delete-btn { width: 20px; height: 20px; border: 0px solid #ffff…" at bounding box center [652, 378] width 642 height 603
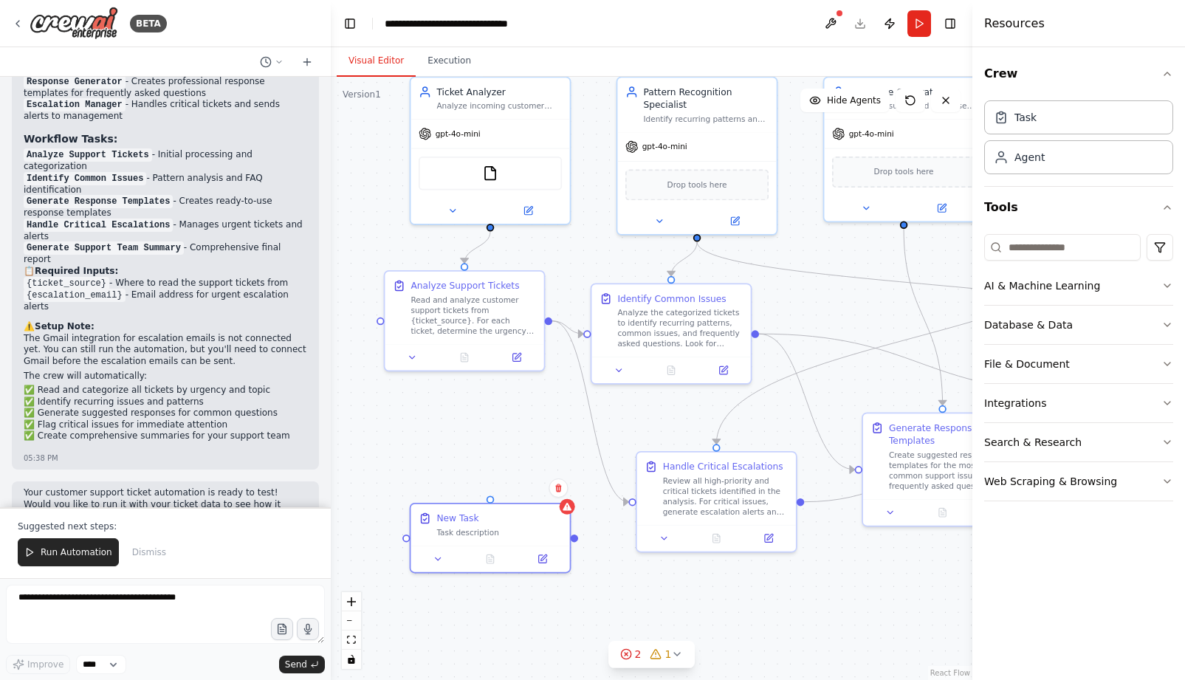
click at [480, 447] on div ".deletable-edge-delete-btn { width: 20px; height: 20px; border: 0px solid #ffff…" at bounding box center [652, 378] width 642 height 603
click at [550, 388] on div ".deletable-edge-delete-btn { width: 20px; height: 20px; border: 0px solid #ffff…" at bounding box center [652, 378] width 642 height 603
drag, startPoint x: 547, startPoint y: 318, endPoint x: 405, endPoint y: 534, distance: 258.4
click at [405, 535] on div "Ticket Analyzer Analyze incoming customer support tickets to categorize them by…" at bounding box center [625, 276] width 561 height 528
drag, startPoint x: 575, startPoint y: 537, endPoint x: 637, endPoint y: 501, distance: 71.8
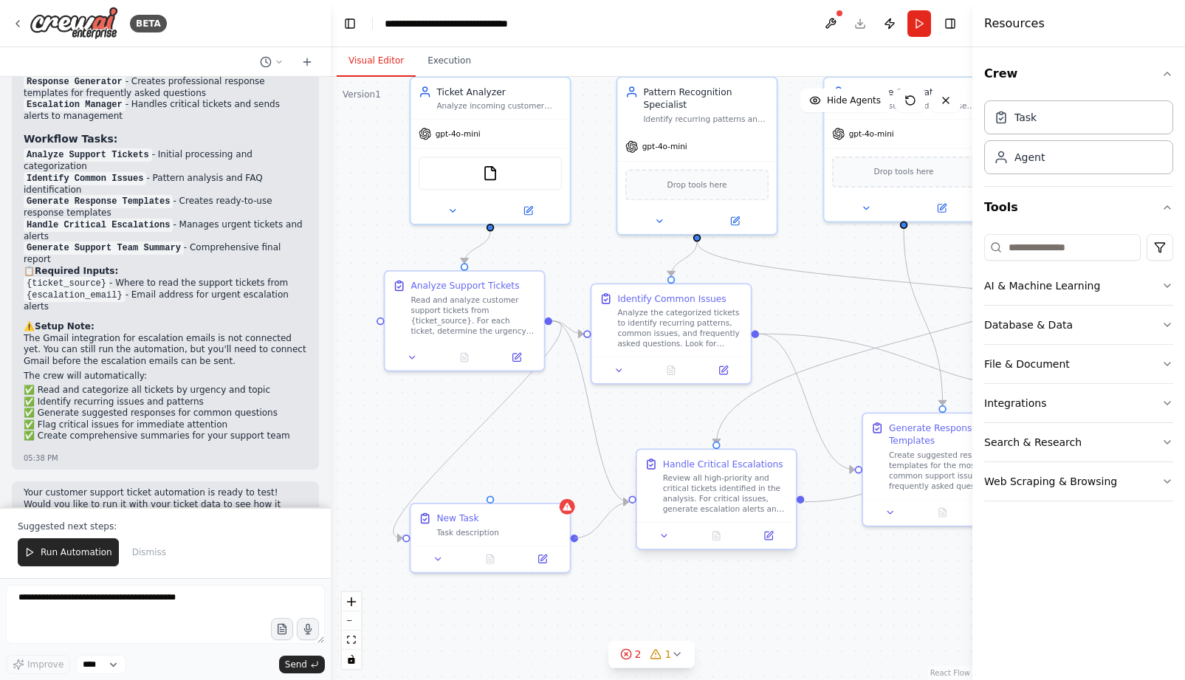
click at [637, 501] on div "Ticket Analyzer Analyze incoming customer support tickets to categorize them by…" at bounding box center [625, 276] width 561 height 528
click at [489, 520] on div "New Task" at bounding box center [499, 515] width 126 height 13
click at [532, 555] on button at bounding box center [542, 557] width 44 height 16
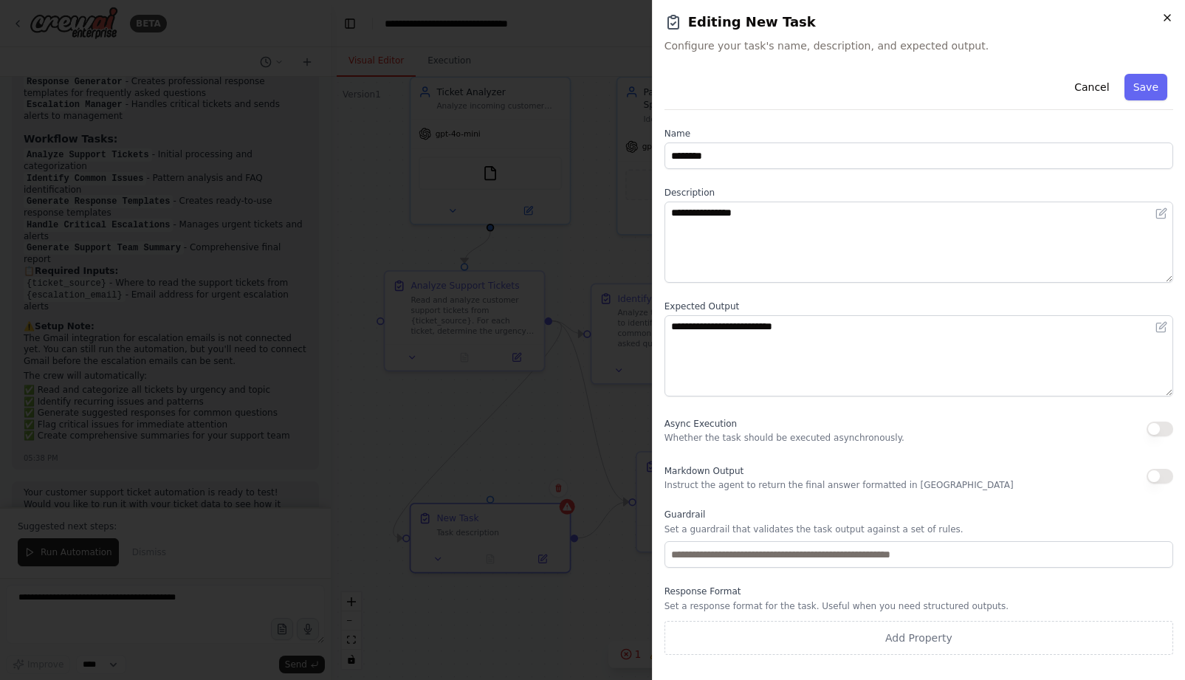
click at [1165, 15] on icon "button" at bounding box center [1167, 18] width 12 height 12
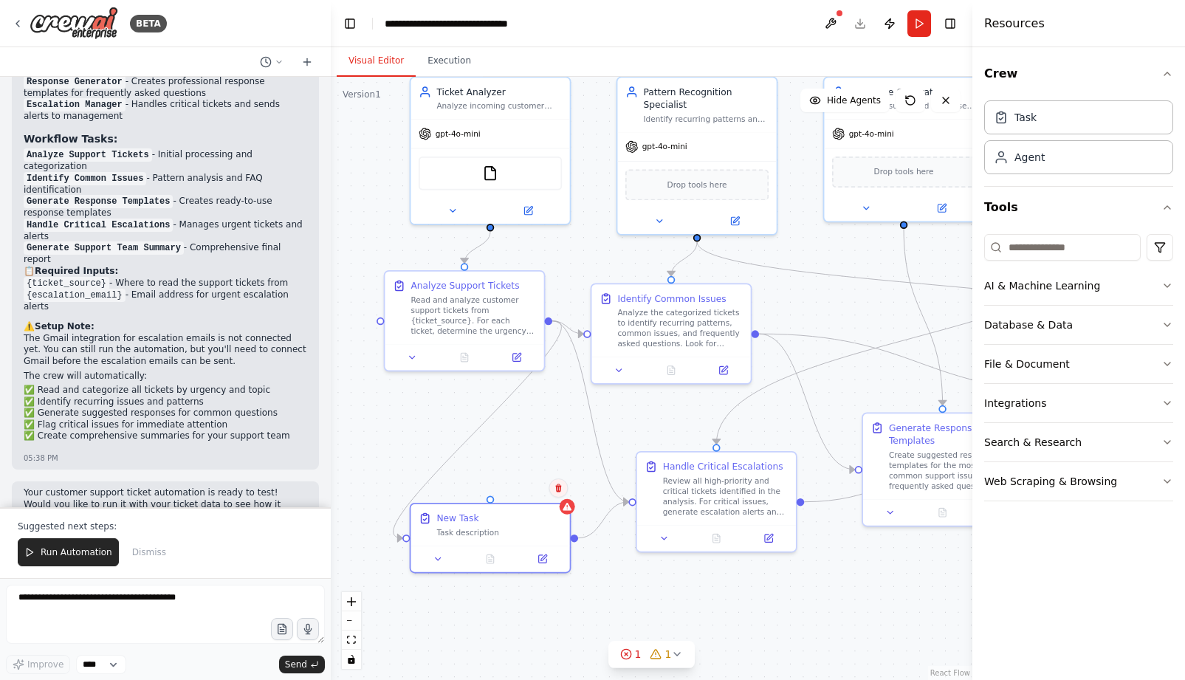
click at [559, 490] on icon at bounding box center [558, 488] width 9 height 9
click at [509, 489] on button "Confirm" at bounding box center [516, 488] width 52 height 18
click at [509, 489] on div ".deletable-edge-delete-btn { width: 20px; height: 20px; border: 0px solid #ffff…" at bounding box center [652, 378] width 642 height 603
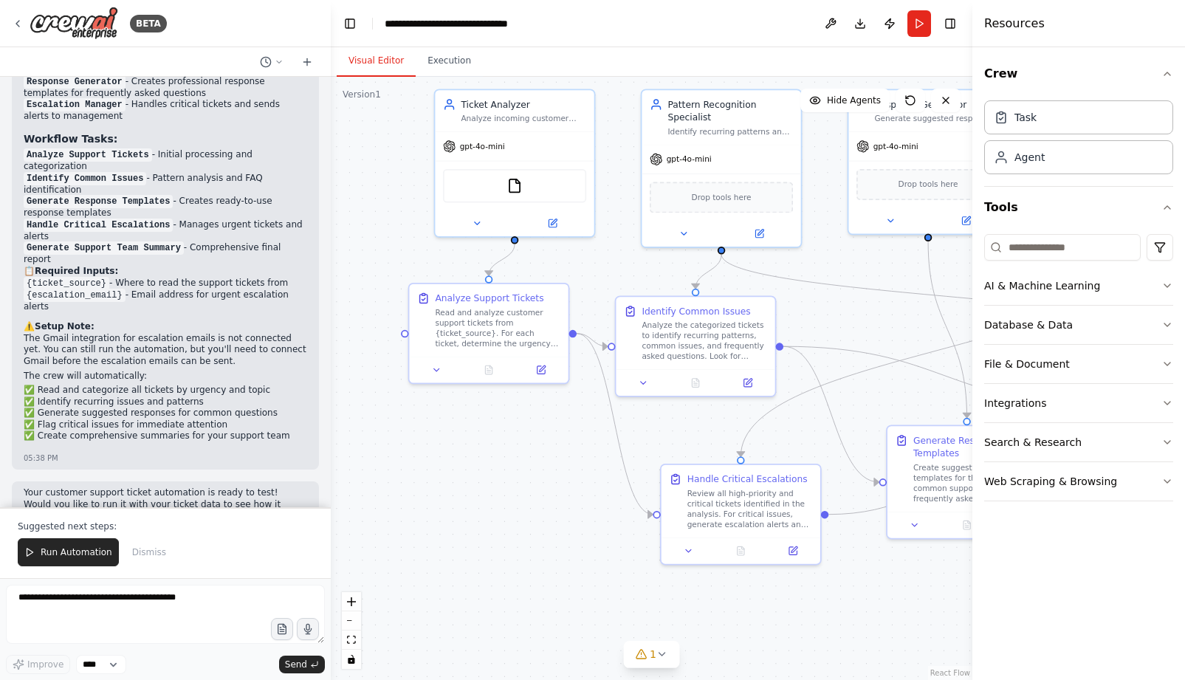
drag, startPoint x: 509, startPoint y: 489, endPoint x: 534, endPoint y: 502, distance: 27.4
click at [534, 502] on div ".deletable-edge-delete-btn { width: 20px; height: 20px; border: 0px solid #ffff…" at bounding box center [652, 378] width 642 height 603
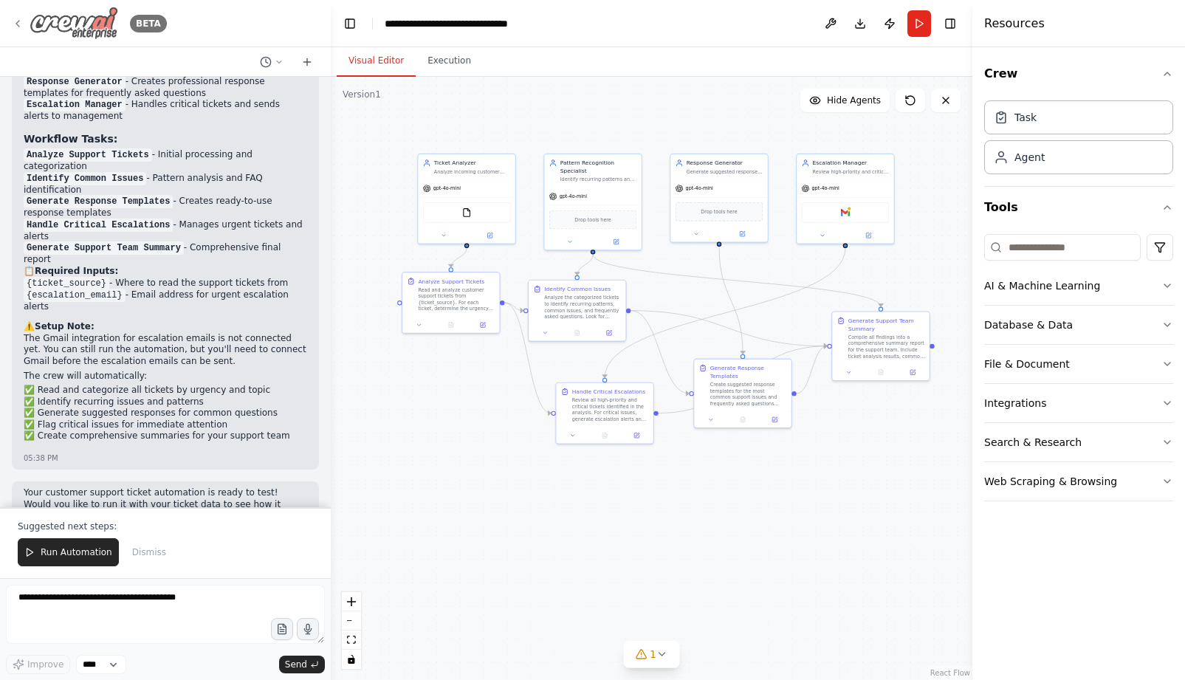
click at [13, 16] on div "BETA" at bounding box center [89, 23] width 155 height 33
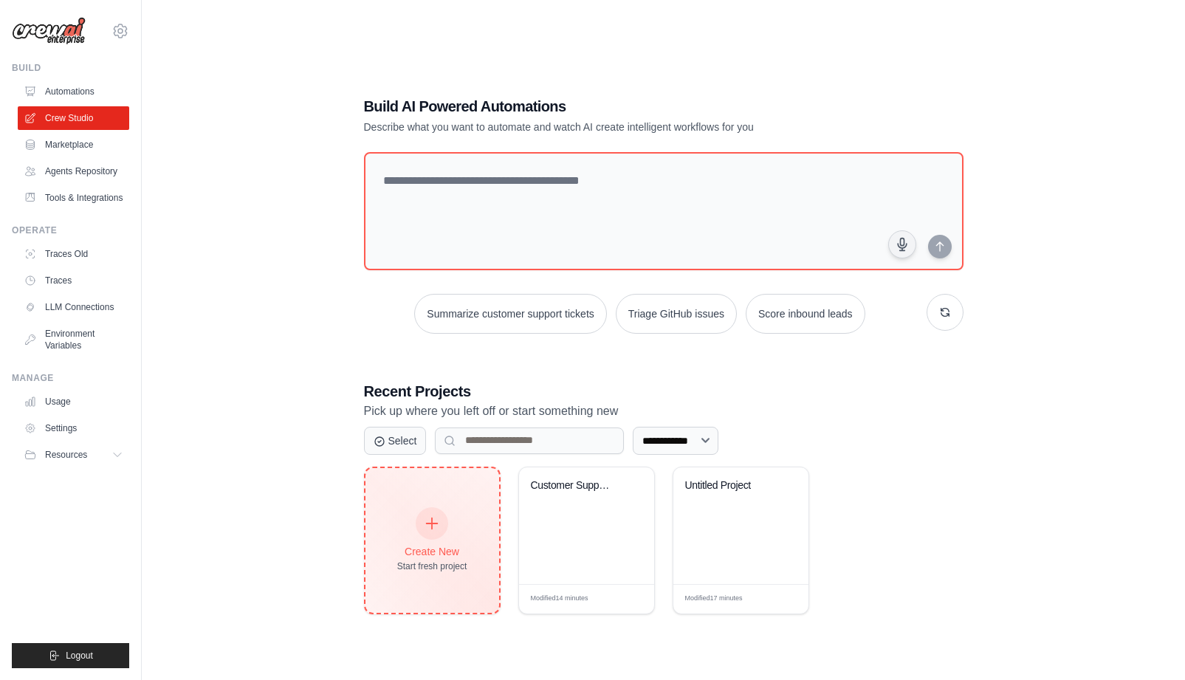
click at [436, 540] on div "Create New Start fresh project" at bounding box center [432, 540] width 70 height 63
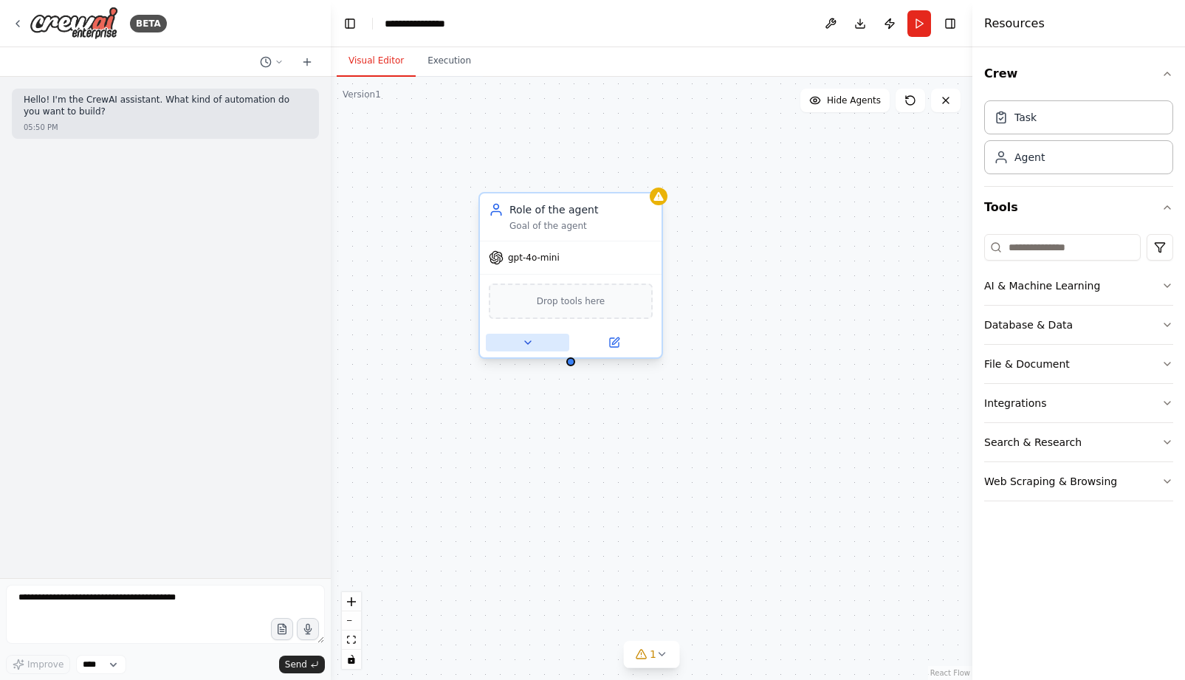
click at [532, 347] on icon at bounding box center [528, 343] width 12 height 12
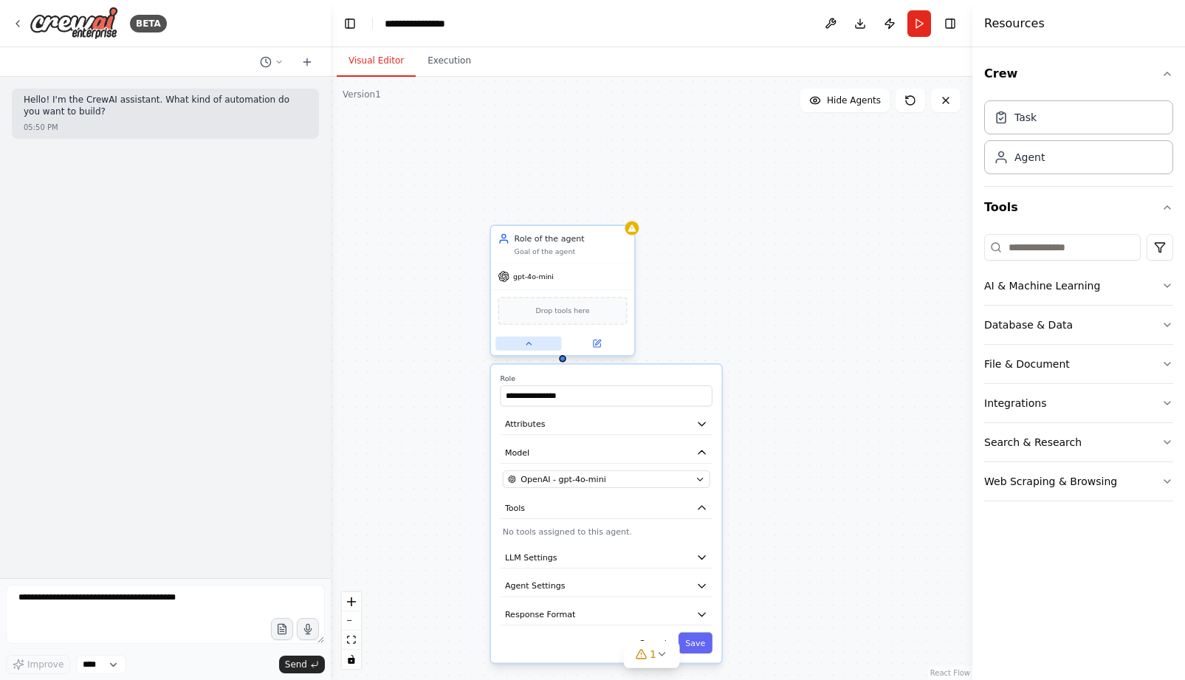
click at [520, 343] on button at bounding box center [528, 344] width 66 height 14
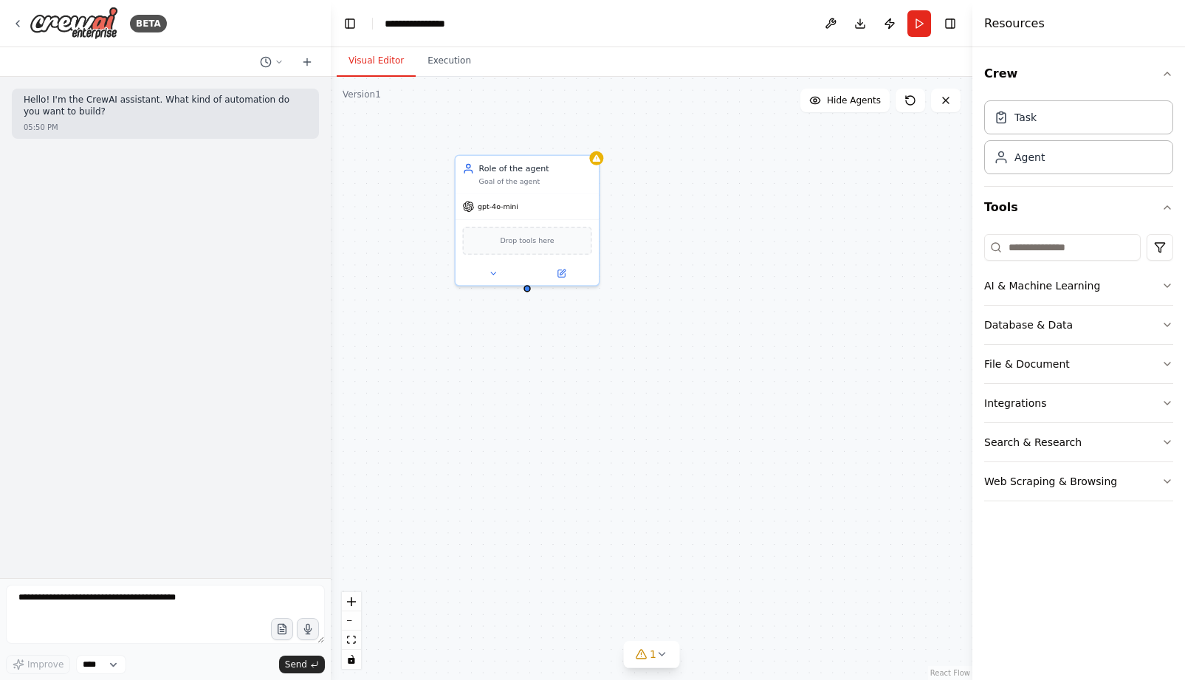
drag, startPoint x: 558, startPoint y: 362, endPoint x: 522, endPoint y: 287, distance: 83.5
click at [522, 288] on div "Role of the agent Goal of the agent gpt-4o-mini Drop tools here" at bounding box center [652, 378] width 642 height 603
click at [528, 289] on div "Role of the agent Goal of the agent gpt-4o-mini Drop tools here" at bounding box center [652, 378] width 642 height 603
click at [633, 236] on div "Role of the agent Goal of the agent gpt-4o-mini Drop tools here" at bounding box center [652, 378] width 642 height 603
click at [828, 106] on button "Hide Agents" at bounding box center [844, 101] width 89 height 24
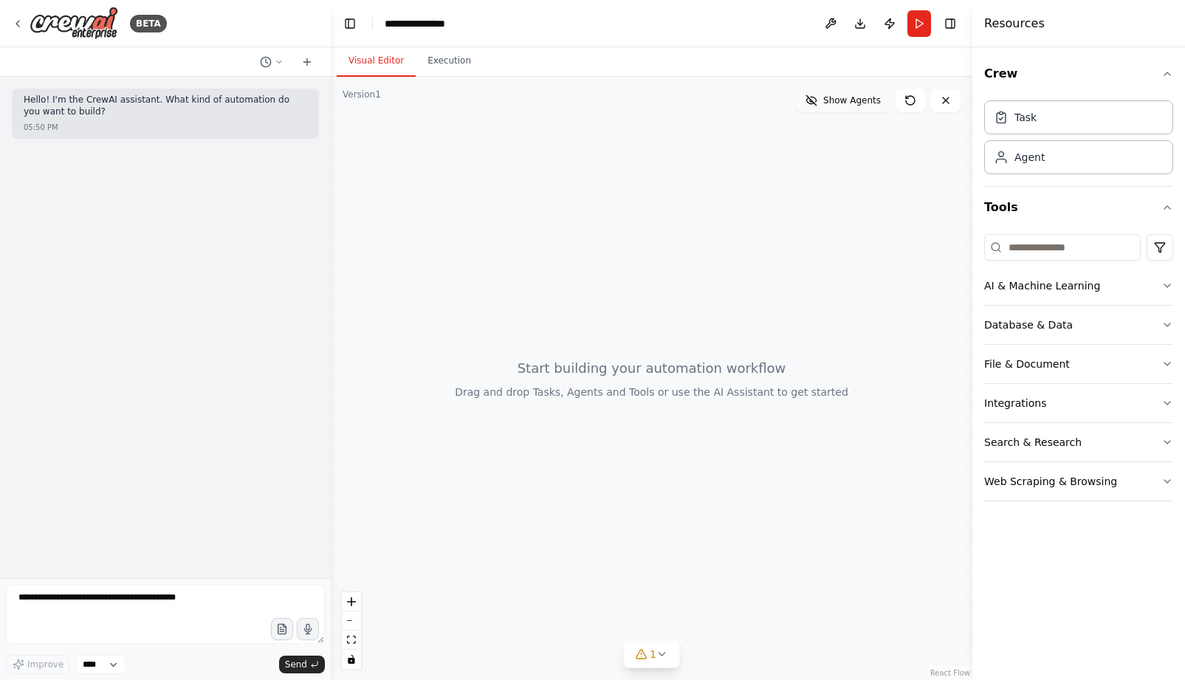
click at [828, 106] on span "Show Agents" at bounding box center [852, 100] width 58 height 12
